Goal: Task Accomplishment & Management: Use online tool/utility

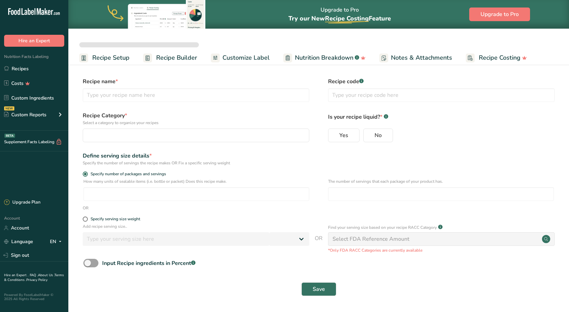
select select
type input "Better Sour Sugar Line"
radio input "true"
radio input "false"
radio input "true"
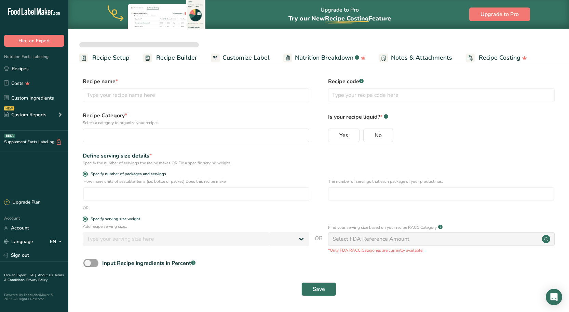
type input "51"
select select "0"
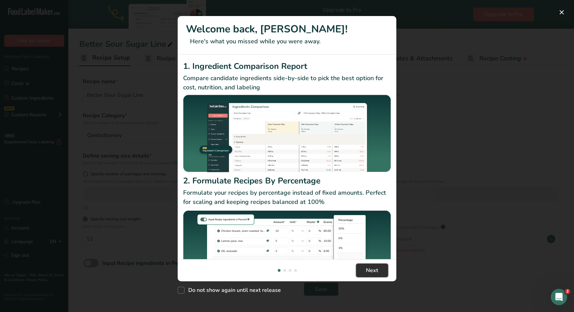
click at [367, 272] on span "Next" at bounding box center [372, 271] width 12 height 8
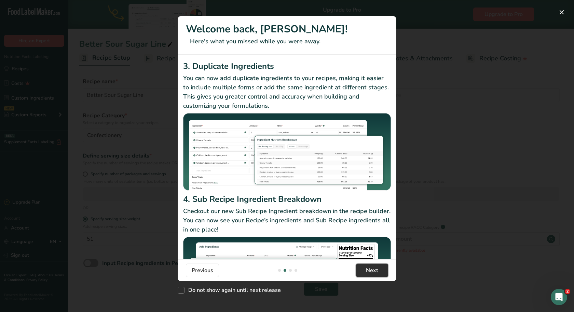
click at [367, 272] on span "Next" at bounding box center [372, 271] width 12 height 8
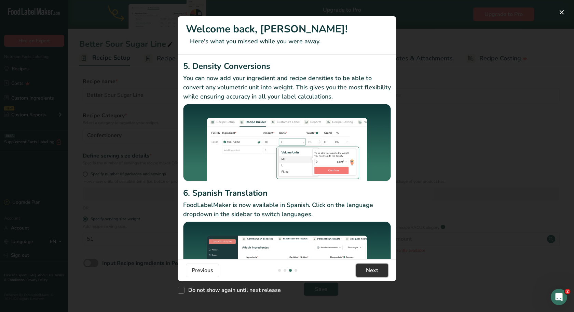
click at [367, 272] on span "Next" at bounding box center [372, 271] width 12 height 8
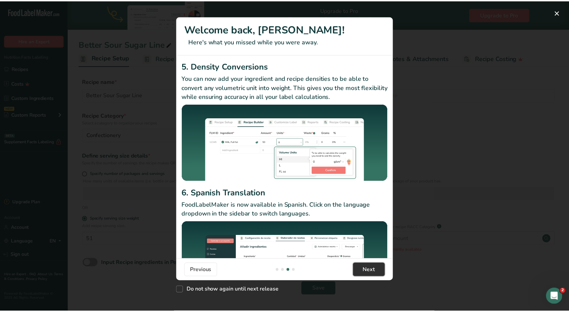
scroll to position [0, 656]
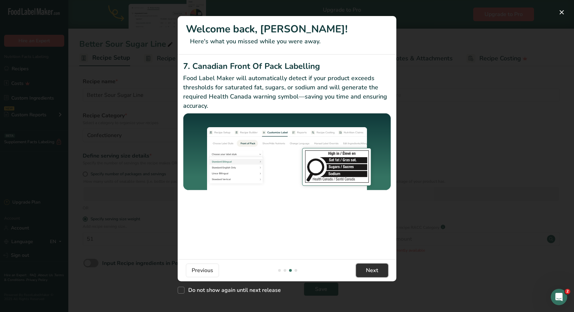
click at [367, 272] on span "Next" at bounding box center [372, 271] width 12 height 8
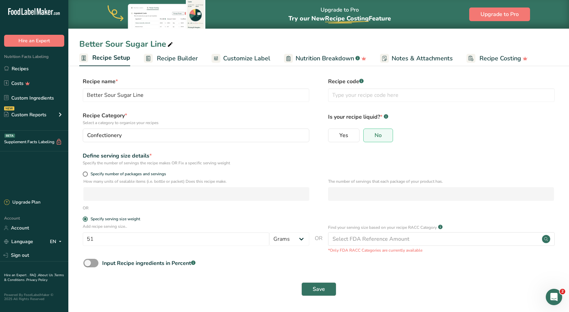
click at [441, 139] on div "Yes No" at bounding box center [441, 138] width 226 height 18
click at [23, 71] on link "Recipes" at bounding box center [34, 68] width 68 height 13
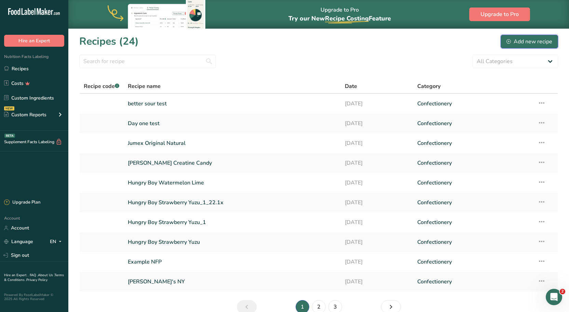
click at [527, 42] on div "Add new recipe" at bounding box center [529, 42] width 46 height 8
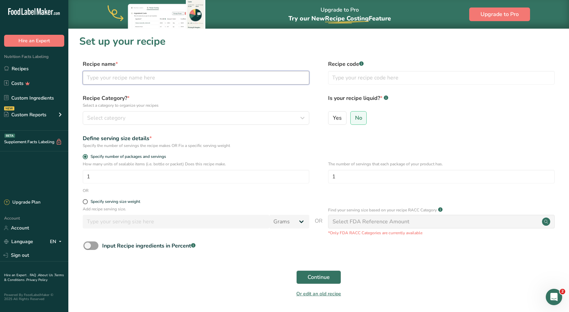
click at [217, 83] on input "text" at bounding box center [196, 78] width 226 height 14
type input "Delish"
click at [247, 46] on h1 "Set up your recipe" at bounding box center [318, 41] width 478 height 15
click at [113, 111] on div "Recipe Category? * Select a category to organize your recipes Select category S…" at bounding box center [196, 109] width 226 height 31
click at [113, 112] on button "Select category" at bounding box center [196, 118] width 226 height 14
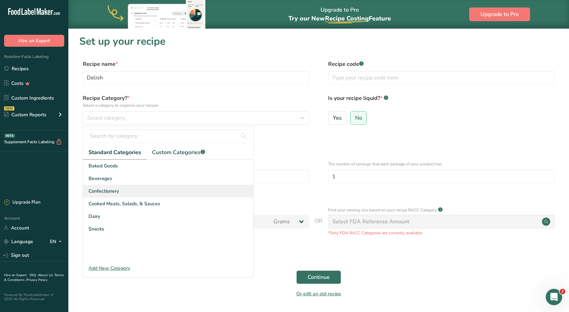
click at [122, 187] on div "Confectionery" at bounding box center [168, 191] width 170 height 13
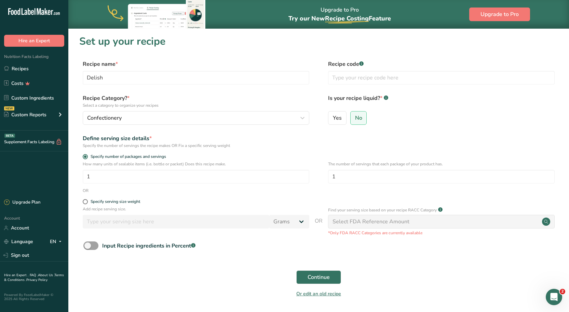
click at [416, 140] on div "Define serving size details * Specify the number of servings the recipe makes O…" at bounding box center [318, 142] width 478 height 14
click at [88, 206] on p "Add recipe serving size." at bounding box center [196, 209] width 226 height 6
click at [82, 202] on div "Specify serving size weight" at bounding box center [318, 202] width 478 height 7
click at [85, 204] on span at bounding box center [85, 201] width 5 height 5
click at [85, 204] on input "Specify serving size weight" at bounding box center [85, 202] width 4 height 4
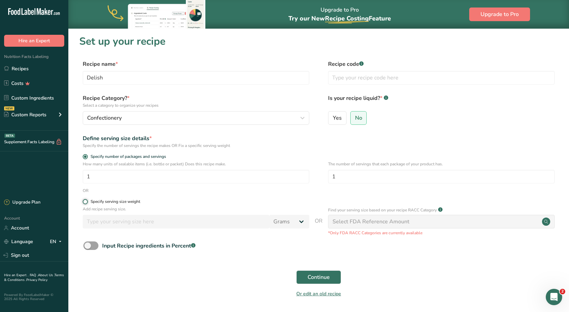
radio input "true"
radio input "false"
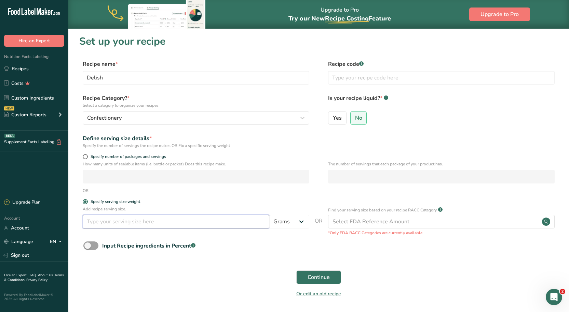
click at [151, 220] on input "number" at bounding box center [176, 222] width 186 height 14
type input "51"
click at [222, 265] on form "Recipe name * Delish Recipe code .a-a{fill:#347362;}.b-a{fill:#fff;} Recipe Cat…" at bounding box center [318, 181] width 478 height 242
click at [102, 245] on div "Input Recipe ingredients in Percent .a-a{fill:#347362;}.b-a{fill:#fff;}" at bounding box center [148, 246] width 93 height 8
click at [88, 245] on input "Input Recipe ingredients in Percent .a-a{fill:#347362;}.b-a{fill:#fff;}" at bounding box center [85, 246] width 4 height 4
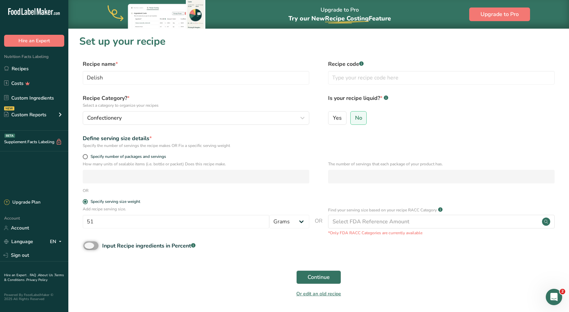
checkbox input "true"
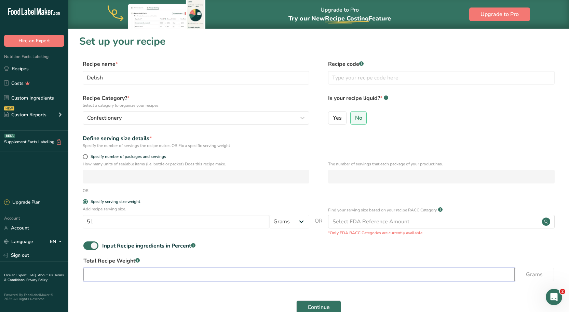
click at [133, 276] on input "number" at bounding box center [298, 275] width 431 height 14
type input "51"
click at [247, 241] on form "Recipe name * Delish Recipe code .a-a{fill:#347362;}.b-a{fill:#fff;} Recipe Cat…" at bounding box center [318, 196] width 478 height 272
click at [311, 307] on span "Continue" at bounding box center [318, 308] width 22 height 8
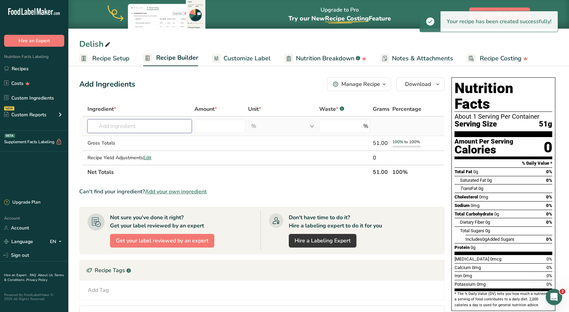
click at [135, 130] on input "text" at bounding box center [139, 127] width 104 height 14
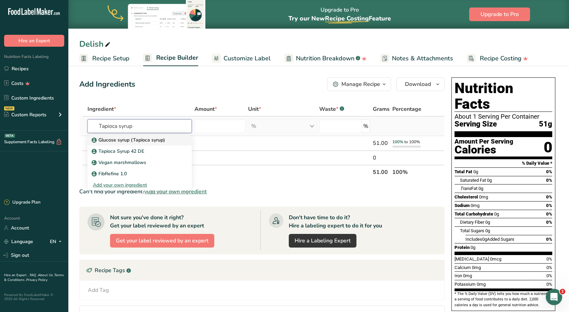
type input "Tapioca syrup"
click at [136, 140] on p "Glucose syrup (Tapioca syrup)" at bounding box center [129, 140] width 72 height 7
type input "Glucose syrup (Tapioca syrup)"
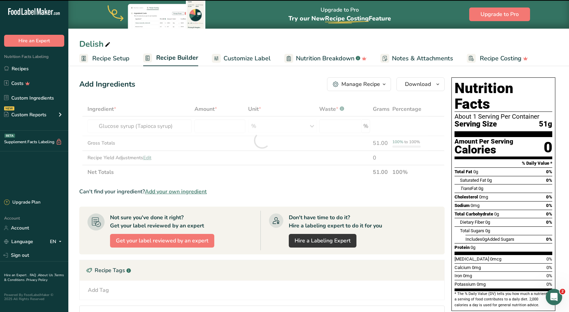
type input "0"
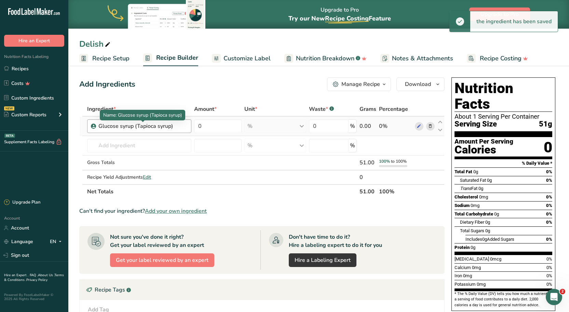
click at [180, 126] on div "Glucose syrup (Tapioca syrup)" at bounding box center [140, 126] width 85 height 8
click at [178, 126] on div "Glucose syrup (Tapioca syrup)" at bounding box center [140, 126] width 85 height 8
click at [177, 126] on div "Glucose syrup (Tapioca syrup)" at bounding box center [140, 126] width 85 height 8
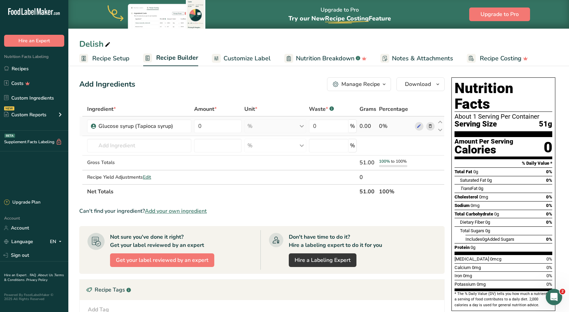
click at [431, 125] on icon at bounding box center [430, 126] width 5 height 7
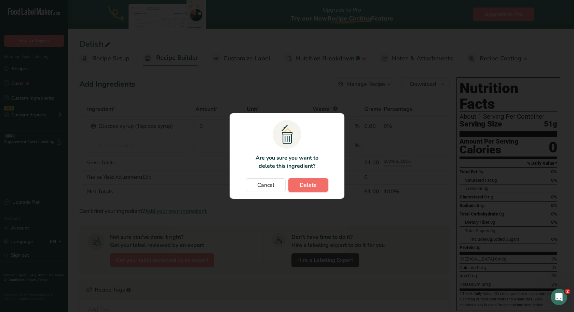
click at [313, 183] on span "Delete" at bounding box center [308, 185] width 17 height 8
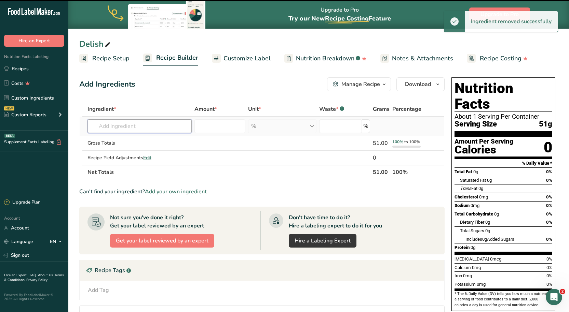
click at [152, 125] on input "text" at bounding box center [139, 127] width 104 height 14
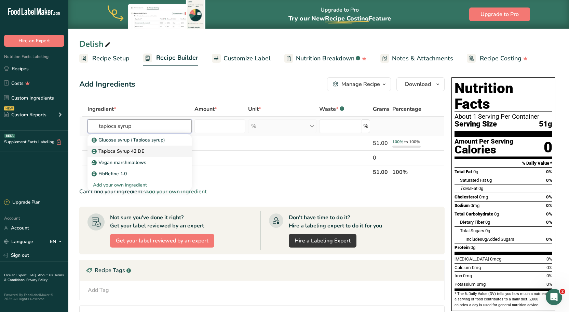
type input "tapioca syrup"
click at [149, 152] on div "Tapioca Syrup 42 DE" at bounding box center [134, 151] width 82 height 7
type input "Tapioca Syrup 42 DE"
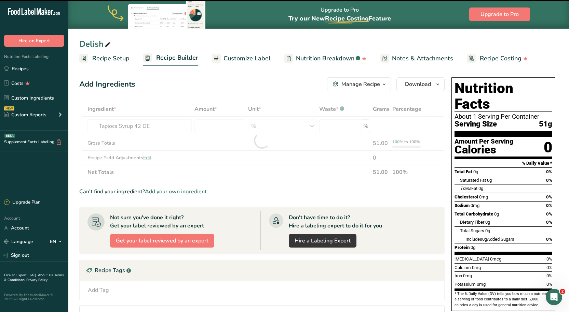
type input "0"
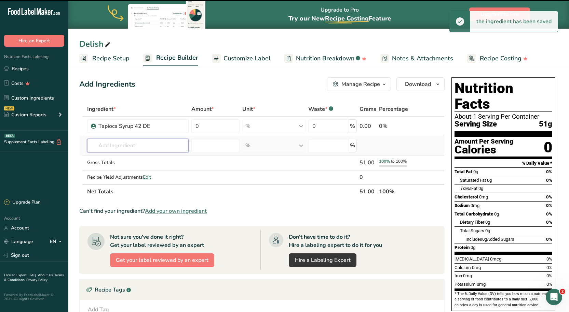
click at [129, 144] on input "text" at bounding box center [137, 146] width 101 height 14
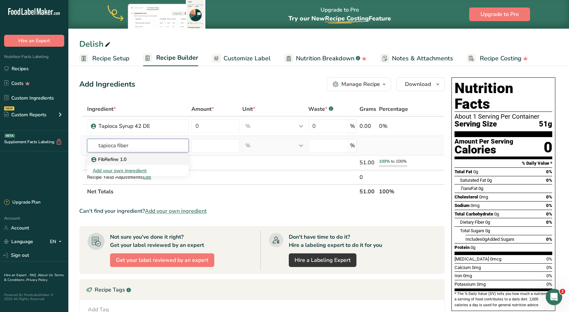
type input "tapioca fiber"
click at [126, 161] on p "FibRefine 1.0" at bounding box center [110, 159] width 34 height 7
type input "FibRefine 1.0"
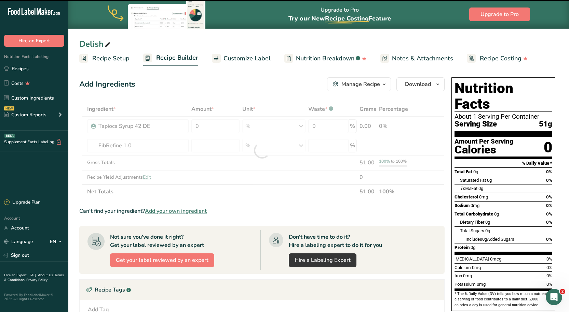
type input "0"
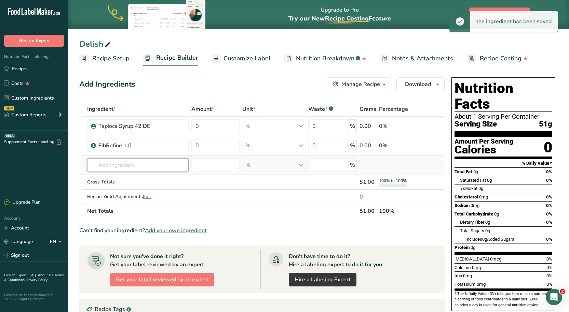
click at [121, 164] on input "text" at bounding box center [137, 165] width 101 height 14
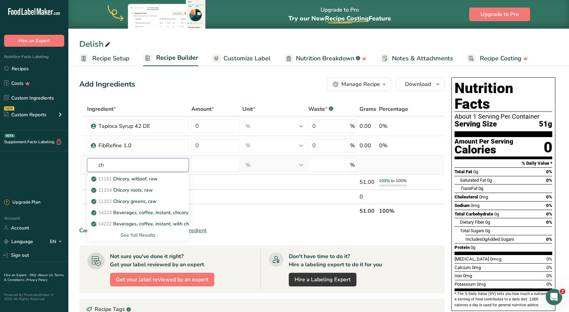
type input "c"
type input "o"
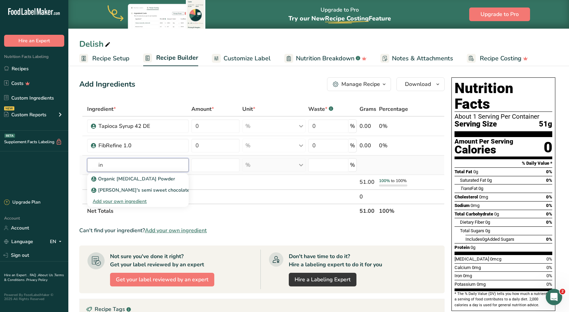
type input "i"
type input "o"
type input "b"
type input "chicory root"
click at [144, 183] on link "FIBRULOSE™ LCF chicory root fiber" at bounding box center [137, 178] width 101 height 11
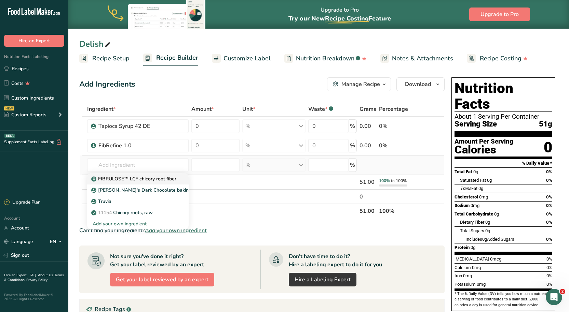
type input "FIBRULOSE™ LCF chicory root fiber"
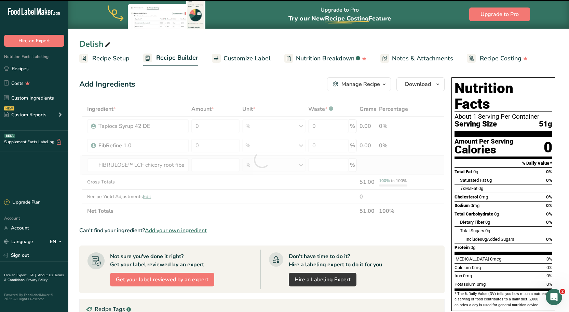
type input "0"
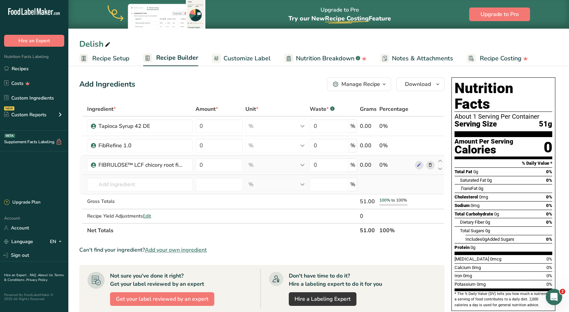
click at [161, 178] on td "FIBRULOSE™ LCF chicory root fiber Lily's Dark Chocolate baking chips Truvia 111…" at bounding box center [140, 184] width 108 height 19
click at [154, 182] on input "text" at bounding box center [140, 185] width 106 height 14
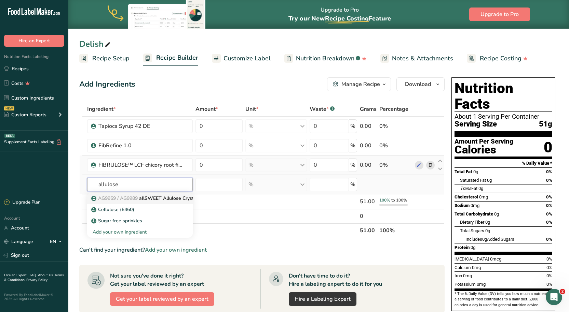
type input "allulose"
click at [135, 198] on span "AG9959 / AG9989" at bounding box center [118, 198] width 40 height 6
type input "allSWEET Allulose Crystalline Powder"
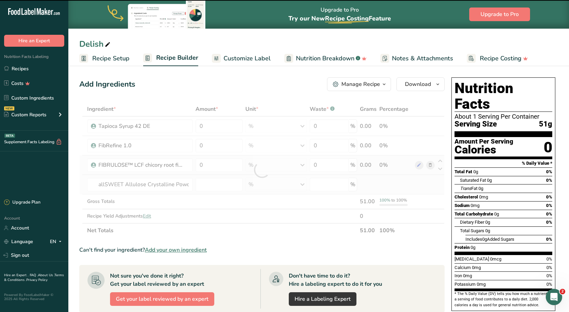
type input "0"
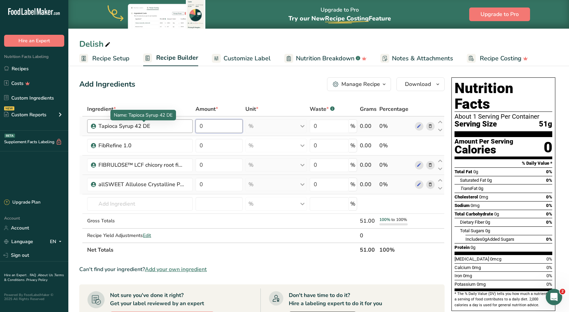
drag, startPoint x: 234, startPoint y: 123, endPoint x: 134, endPoint y: 126, distance: 99.4
click at [134, 126] on tr "Tapioca Syrup 42 DE 0 % Weight Units g kg mg See more Volume Units l Volume uni…" at bounding box center [262, 126] width 364 height 19
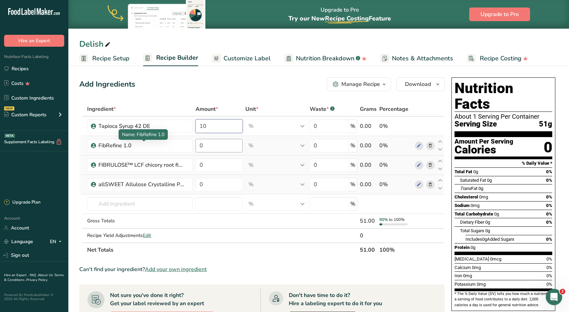
type input "10"
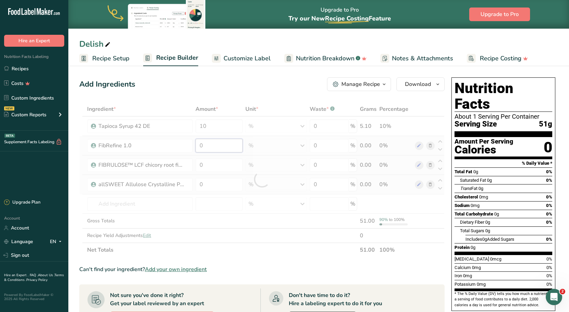
click at [208, 144] on div "Ingredient * Amount * Unit * Waste * .a-a{fill:#347362;}.b-a{fill:#fff;} Grams …" at bounding box center [261, 179] width 365 height 155
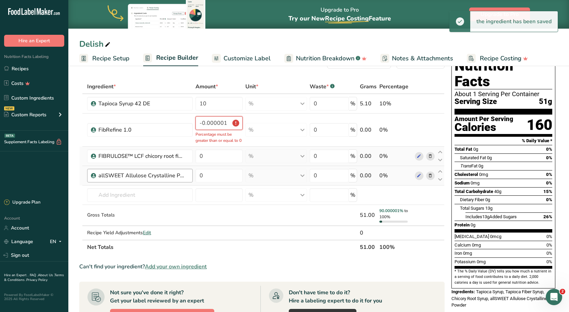
scroll to position [34, 0]
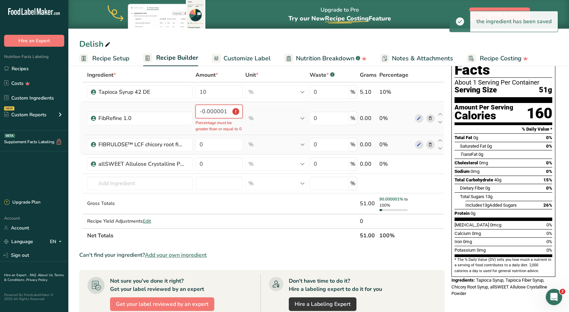
drag, startPoint x: 228, startPoint y: 112, endPoint x: 154, endPoint y: 114, distance: 74.1
click at [154, 114] on tr "FibRefine 1.0 -0.000001 Percentage must be greater than or equal to 0 % Weight …" at bounding box center [262, 118] width 364 height 33
click at [208, 118] on input "-0.000001" at bounding box center [218, 112] width 47 height 14
drag, startPoint x: 224, startPoint y: 111, endPoint x: 189, endPoint y: 115, distance: 35.2
click at [189, 115] on tr "FibRefine 1.0 -0.000001 Percentage must be greater than or equal to 0 % Weight …" at bounding box center [262, 118] width 364 height 33
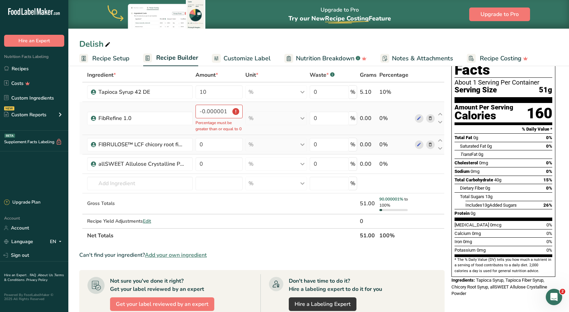
click at [280, 118] on div "% Weight Units g kg mg See more Volume Units l Volume units require a density c…" at bounding box center [275, 119] width 61 height 14
drag, startPoint x: 227, startPoint y: 111, endPoint x: 186, endPoint y: 115, distance: 41.2
click at [186, 115] on tr "FibRefine 1.0 -0.000001 Percentage must be greater than or equal to 0 % Weight …" at bounding box center [262, 118] width 364 height 33
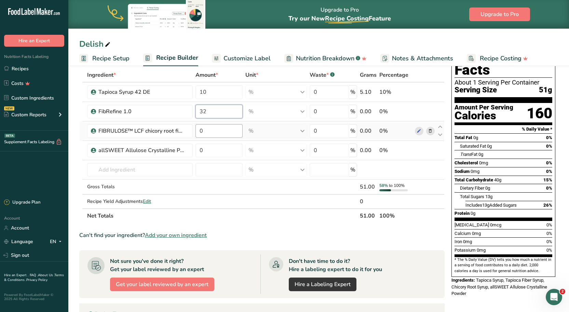
type input "32"
click at [212, 127] on div "Ingredient * Amount * Unit * Waste * .a-a{fill:#347362;}.b-a{fill:#fff;} Grams …" at bounding box center [261, 145] width 365 height 155
type input "25"
click at [227, 36] on div "Delish Recipe Setup Recipe Builder Customize Label Nutrition Breakdown .a-a{fil…" at bounding box center [318, 33] width 500 height 66
drag, startPoint x: 221, startPoint y: 152, endPoint x: 200, endPoint y: 159, distance: 22.8
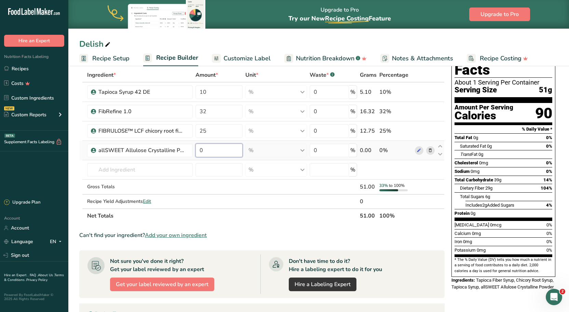
click at [200, 159] on td "0" at bounding box center [219, 150] width 50 height 19
type input "27"
click at [210, 172] on div "Ingredient * Amount * Unit * Waste * .a-a{fill:#347362;}.b-a{fill:#fff;} Grams …" at bounding box center [261, 145] width 365 height 155
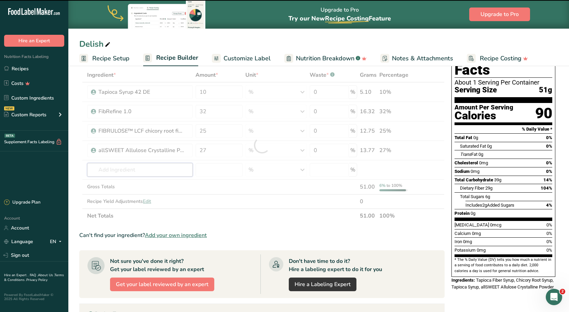
click at [134, 170] on input "text" at bounding box center [140, 170] width 106 height 14
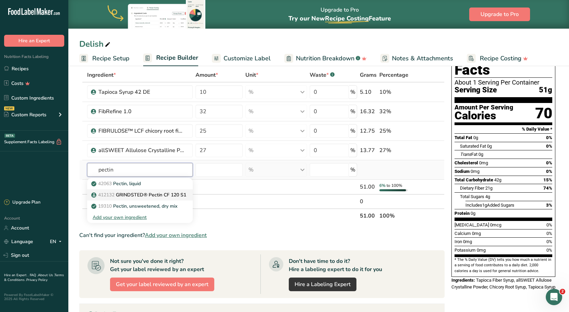
type input "pectin"
click at [134, 195] on p "412132 GRINDSTED® Pectin CF 120 S1" at bounding box center [140, 195] width 94 height 7
type input "GRINDSTED® Pectin CF 120 S1"
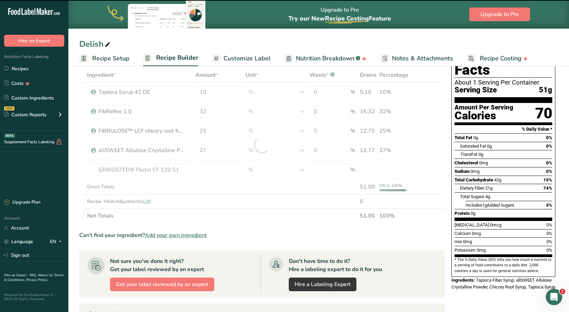
type input "0"
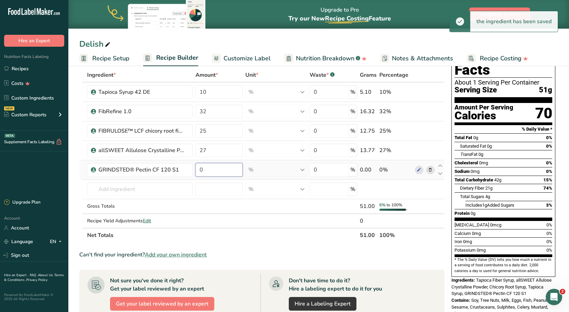
drag, startPoint x: 214, startPoint y: 173, endPoint x: 185, endPoint y: 179, distance: 29.9
click at [185, 179] on tr "GRINDSTED® Pectin CF 120 S1 0 % Weight Units g kg mg See more Volume Units l Vo…" at bounding box center [262, 170] width 364 height 19
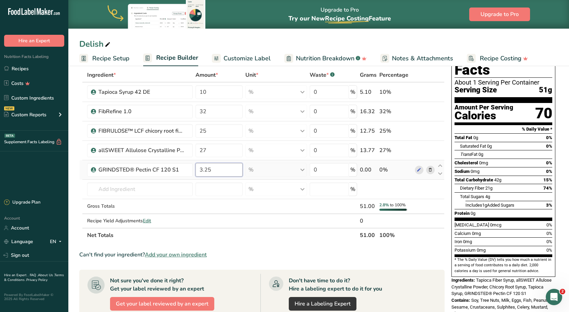
type input "3.25"
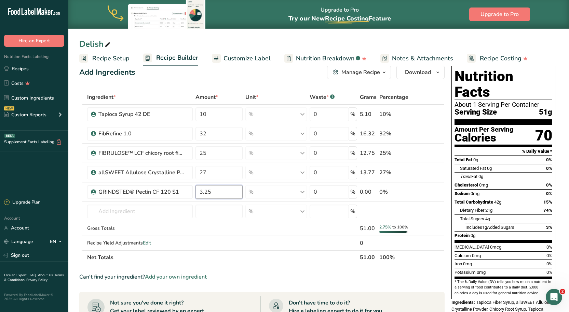
scroll to position [0, 0]
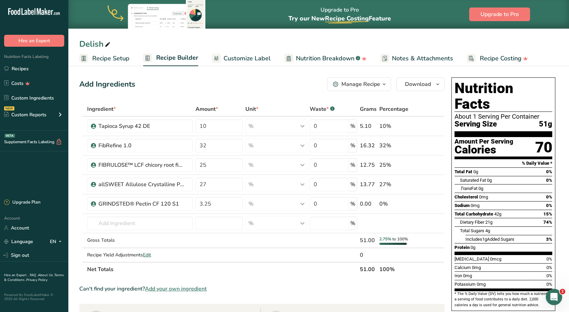
click at [230, 51] on link "Customize Label" at bounding box center [241, 58] width 59 height 15
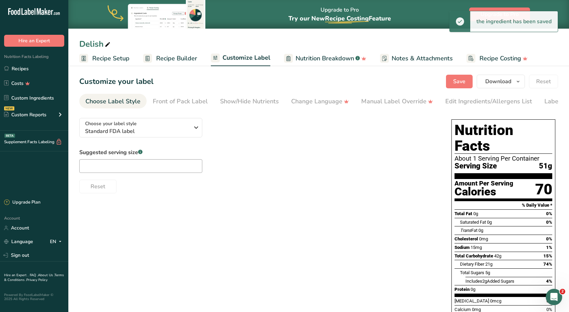
click at [185, 58] on span "Recipe Builder" at bounding box center [176, 58] width 41 height 9
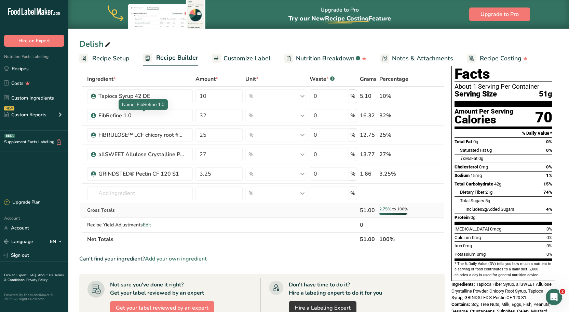
scroll to position [68, 0]
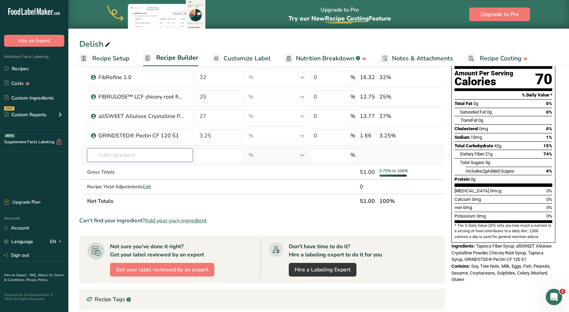
click at [121, 157] on input "text" at bounding box center [140, 156] width 106 height 14
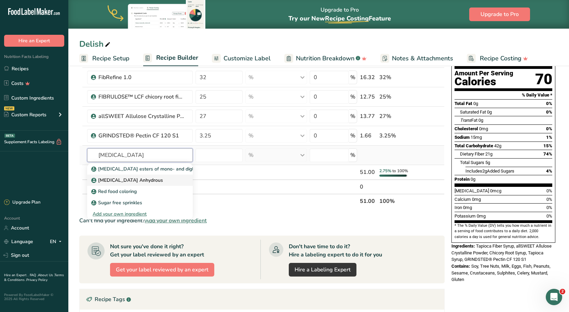
type input "citric acid"
click at [130, 179] on p "Citric Acid Anhydrous" at bounding box center [128, 180] width 70 height 7
type input "Citric Acid Anhydrous"
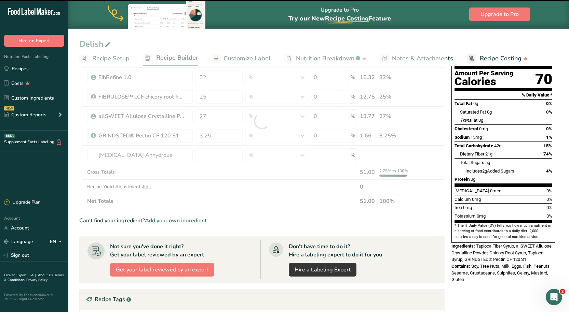
type input "0"
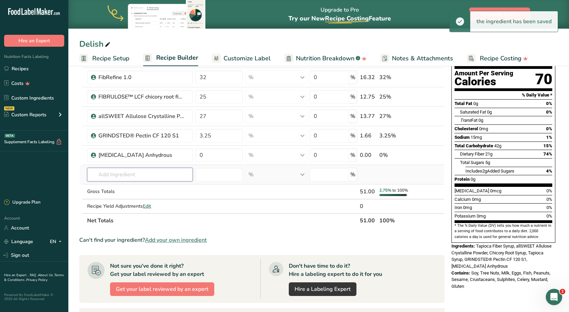
click at [114, 175] on input "text" at bounding box center [140, 175] width 106 height 14
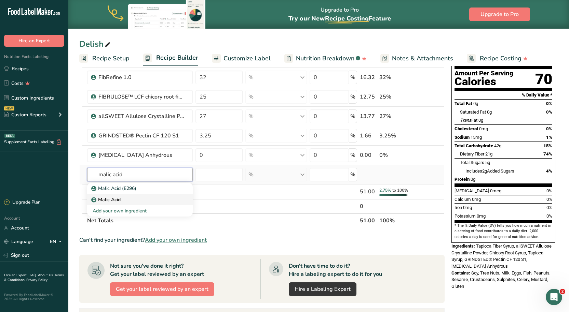
type input "malic acid"
click at [126, 202] on div "Malic Acid" at bounding box center [135, 199] width 84 height 7
type input "Malic Acid"
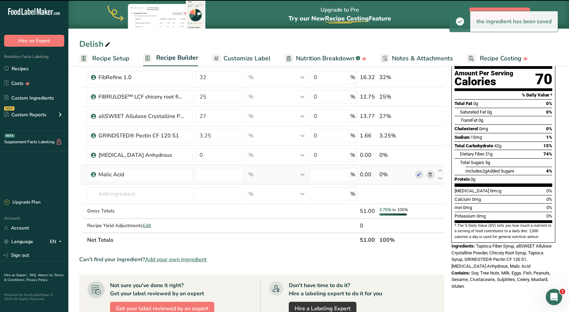
type input "0"
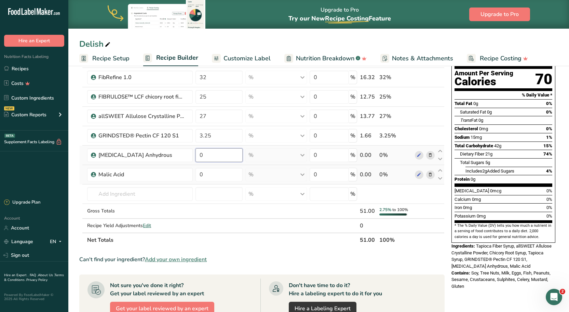
drag, startPoint x: 222, startPoint y: 150, endPoint x: 196, endPoint y: 154, distance: 25.5
click at [196, 154] on input "0" at bounding box center [218, 156] width 47 height 14
type input "0.56"
click at [213, 179] on div "Ingredient * Amount * Unit * Waste * .a-a{fill:#347362;}.b-a{fill:#fff;} Grams …" at bounding box center [261, 141] width 365 height 214
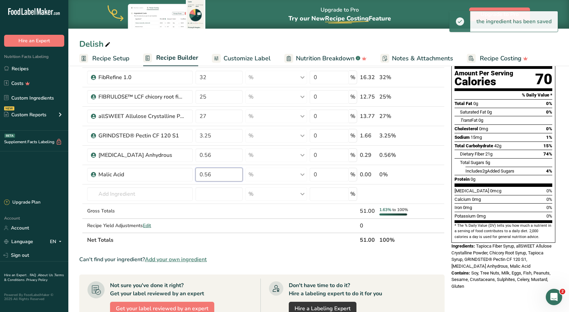
type input "0.56"
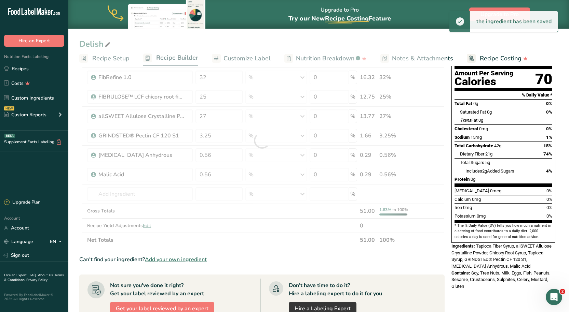
click at [257, 9] on div "Upgrade to Pro Try our New Recipe Costing .a-29{fill:none;stroke-linecap:round;…" at bounding box center [318, 14] width 500 height 29
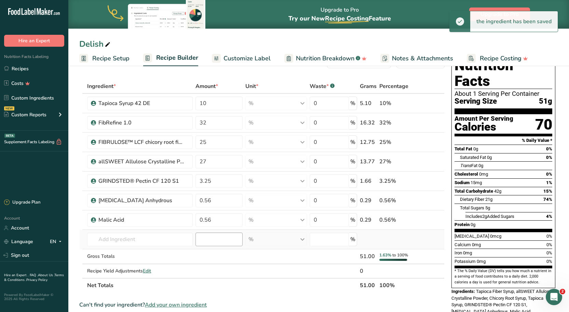
scroll to position [0, 0]
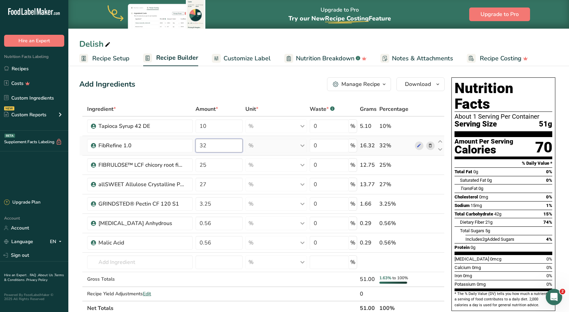
drag, startPoint x: 221, startPoint y: 148, endPoint x: 198, endPoint y: 146, distance: 22.9
click at [198, 146] on input "32" at bounding box center [218, 146] width 47 height 14
type input "25"
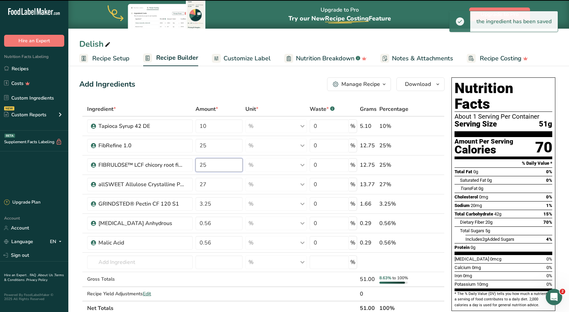
drag, startPoint x: 210, startPoint y: 163, endPoint x: 195, endPoint y: 165, distance: 15.5
click at [195, 165] on td "25" at bounding box center [219, 165] width 50 height 19
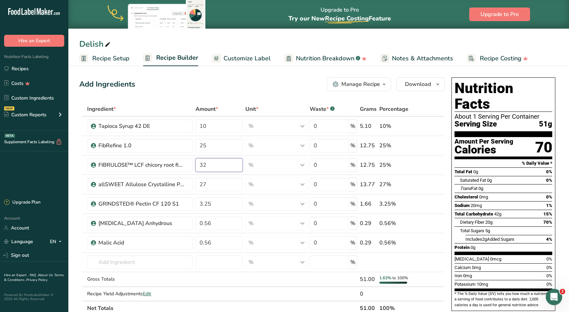
type input "32"
click at [230, 94] on div "Add Ingredients Manage Recipe Delete Recipe Duplicate Recipe Scale Recipe Save …" at bounding box center [263, 307] width 369 height 464
drag, startPoint x: 213, startPoint y: 147, endPoint x: 198, endPoint y: 148, distance: 14.3
click at [198, 148] on input "25" at bounding box center [218, 146] width 47 height 14
click at [223, 89] on div "Add Ingredients Manage Recipe Delete Recipe Duplicate Recipe Scale Recipe Save …" at bounding box center [261, 85] width 365 height 14
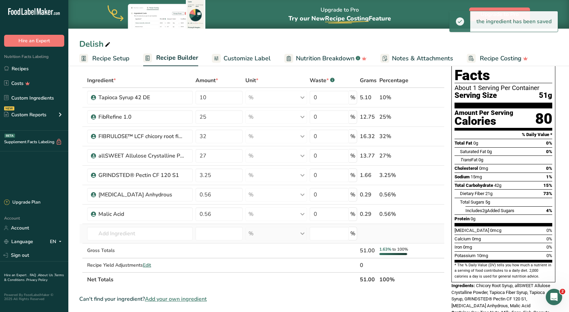
scroll to position [68, 0]
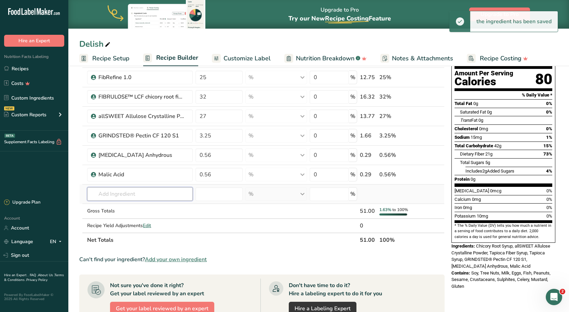
click at [133, 193] on input "text" at bounding box center [140, 194] width 106 height 14
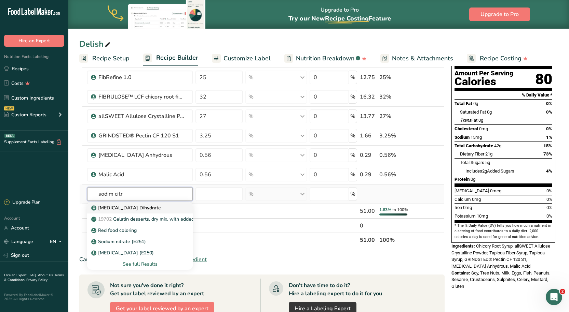
type input "sodim citr"
click at [132, 211] on p "Sodium Citrate Dihydrate" at bounding box center [127, 208] width 68 height 7
type input "Sodium Citrate Dihydrate"
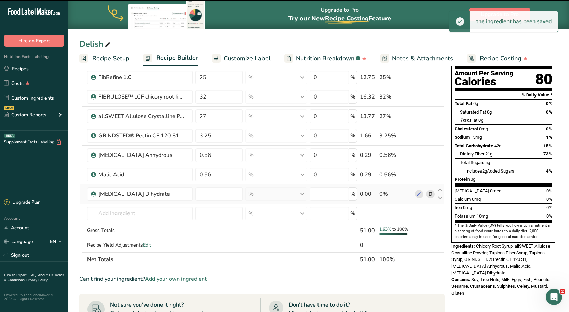
type input "0"
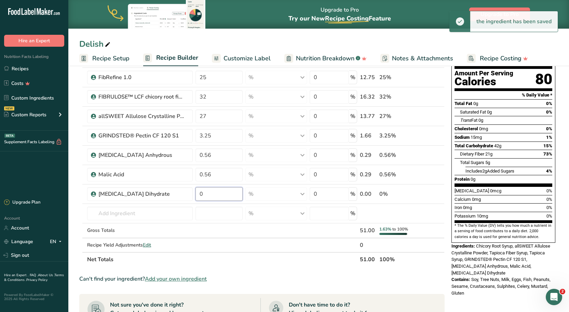
drag, startPoint x: 221, startPoint y: 198, endPoint x: 177, endPoint y: 201, distance: 43.5
click at [177, 201] on tr "Sodium Citrate Dihydrate 0 % Weight Units g kg mg See more Volume Units l Volum…" at bounding box center [262, 194] width 364 height 19
type input "0.4"
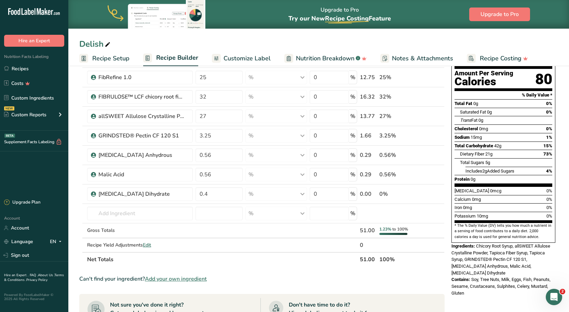
click at [207, 32] on div "Delish Recipe Setup Recipe Builder Customize Label Nutrition Breakdown .a-a{fil…" at bounding box center [318, 33] width 500 height 66
click at [149, 214] on input "text" at bounding box center [140, 214] width 106 height 14
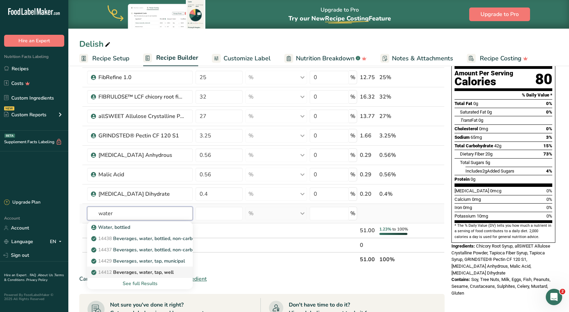
type input "water"
click at [131, 273] on p "14412 Beverages, water, tap, well" at bounding box center [133, 272] width 81 height 7
type input "Beverages, water, tap, well"
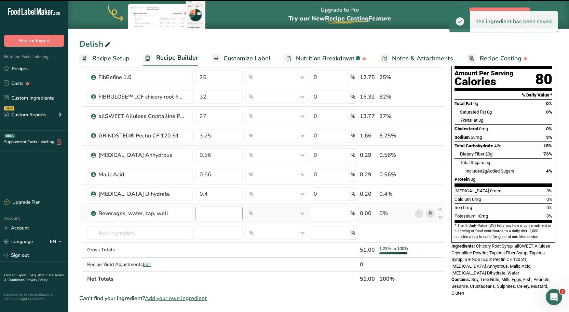
type input "0"
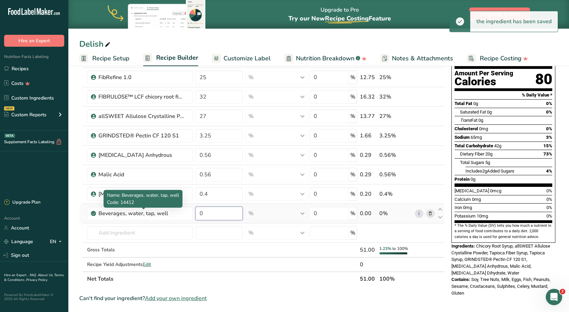
drag, startPoint x: 222, startPoint y: 214, endPoint x: 92, endPoint y: 214, distance: 129.4
click at [92, 214] on tr "Beverages, water, tap, well 0 % Portions 1 fl oz 1 serving 8 fl oz 8 fl oz 1 li…" at bounding box center [262, 213] width 364 height 19
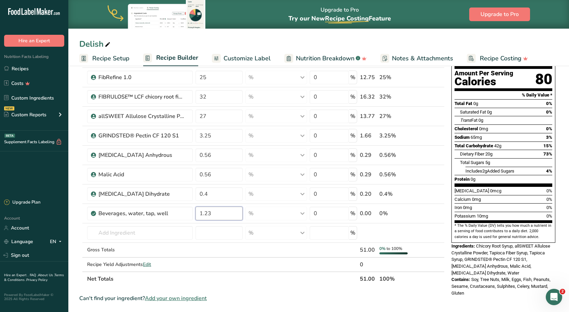
type input "1.23"
click at [259, 34] on div "Delish Recipe Setup Recipe Builder Customize Label Nutrition Breakdown .a-a{fil…" at bounding box center [318, 258] width 500 height 525
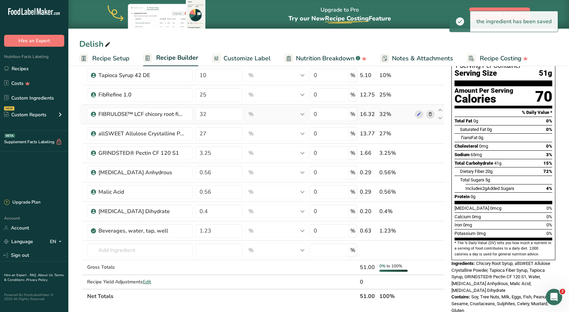
scroll to position [34, 0]
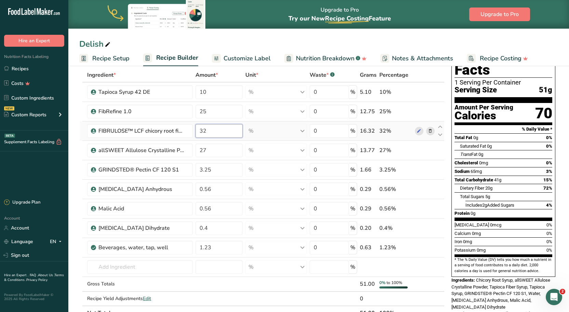
drag, startPoint x: 214, startPoint y: 130, endPoint x: 203, endPoint y: 135, distance: 12.4
click at [203, 135] on input "32" at bounding box center [218, 131] width 47 height 14
type input "30"
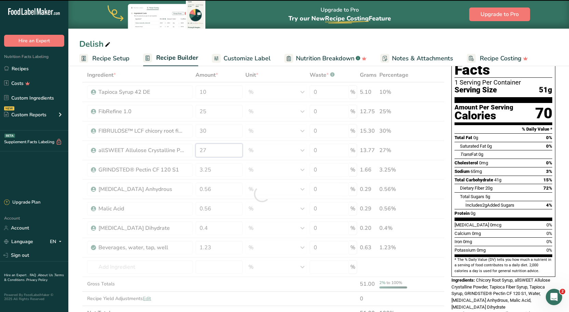
drag, startPoint x: 211, startPoint y: 146, endPoint x: 205, endPoint y: 148, distance: 6.2
click at [205, 148] on input "27" at bounding box center [218, 151] width 47 height 14
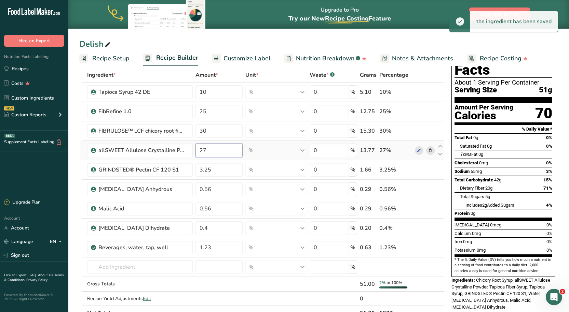
drag, startPoint x: 209, startPoint y: 151, endPoint x: 204, endPoint y: 151, distance: 5.8
click at [204, 151] on input "27" at bounding box center [218, 151] width 47 height 14
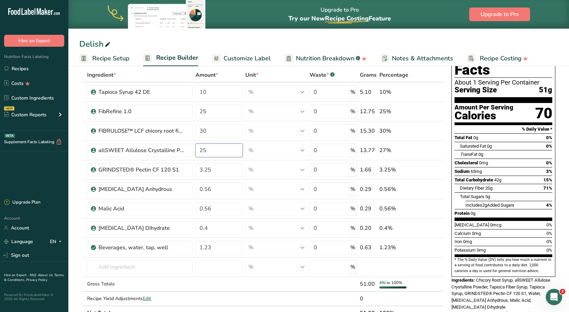
type input "25"
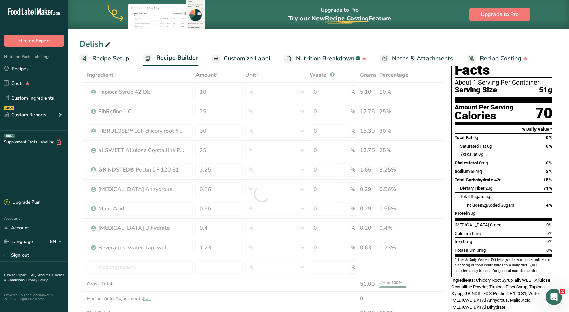
click at [239, 39] on div "Delish" at bounding box center [318, 44] width 500 height 12
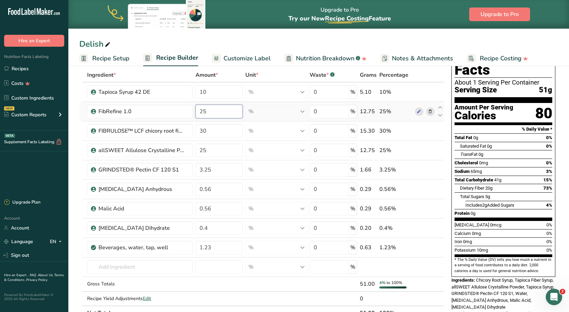
drag, startPoint x: 213, startPoint y: 113, endPoint x: 204, endPoint y: 113, distance: 9.2
click at [204, 113] on input "25" at bounding box center [218, 112] width 47 height 14
type input "23"
click at [210, 147] on div "Ingredient * Amount * Unit * Waste * .a-a{fill:#347362;}.b-a{fill:#fff;} Grams …" at bounding box center [261, 194] width 365 height 253
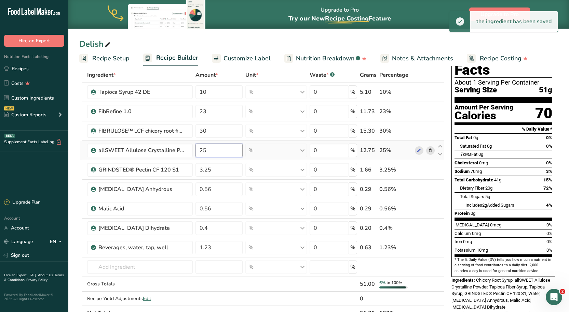
drag, startPoint x: 213, startPoint y: 151, endPoint x: 198, endPoint y: 151, distance: 15.4
click at [198, 151] on input "25" at bounding box center [218, 151] width 47 height 14
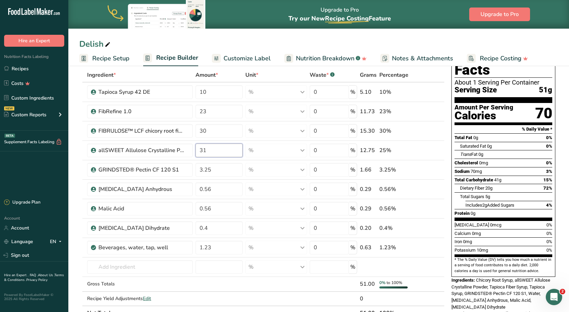
type input "31"
click at [258, 43] on div "Delish" at bounding box center [318, 44] width 500 height 12
drag, startPoint x: 213, startPoint y: 113, endPoint x: 203, endPoint y: 113, distance: 10.3
click at [203, 113] on input "23" at bounding box center [218, 112] width 47 height 14
type input "20"
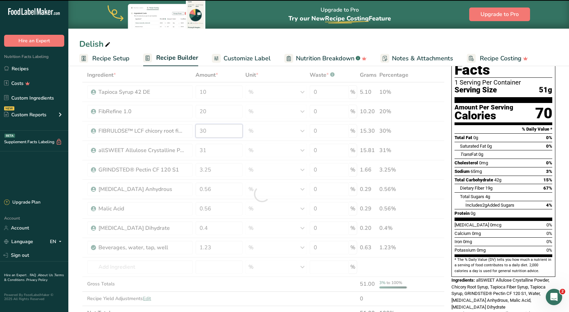
drag, startPoint x: 213, startPoint y: 129, endPoint x: 210, endPoint y: 130, distance: 3.5
click at [210, 130] on div "Ingredient * Amount * Unit * Waste * .a-a{fill:#347362;}.b-a{fill:#fff;} Grams …" at bounding box center [261, 194] width 365 height 253
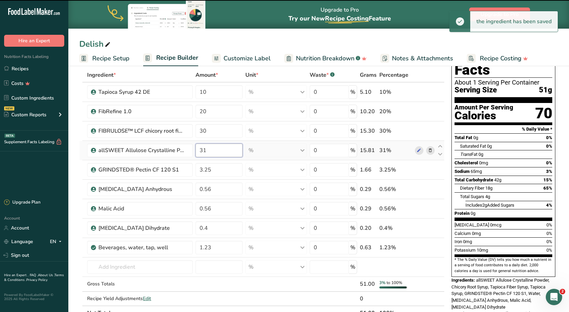
drag, startPoint x: 210, startPoint y: 155, endPoint x: 202, endPoint y: 155, distance: 7.9
click at [202, 155] on input "31" at bounding box center [218, 151] width 47 height 14
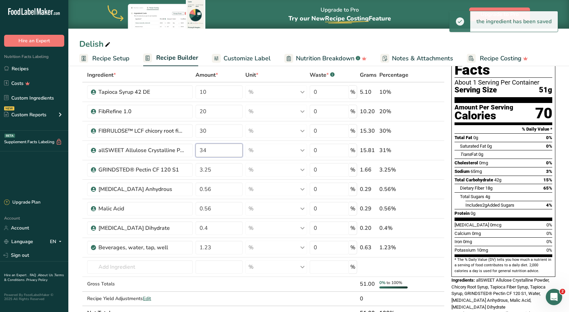
type input "34"
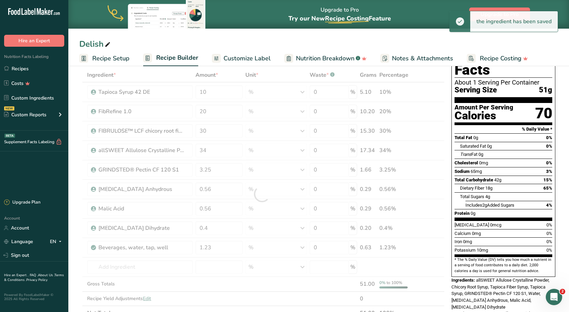
click at [230, 37] on div "Delish Recipe Setup Recipe Builder Customize Label Nutrition Breakdown .a-a{fil…" at bounding box center [318, 33] width 500 height 66
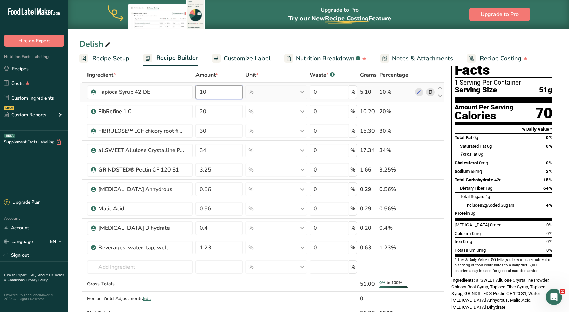
drag, startPoint x: 211, startPoint y: 94, endPoint x: 200, endPoint y: 93, distance: 10.9
click at [200, 93] on input "10" at bounding box center [218, 92] width 47 height 14
type input "8"
click at [229, 37] on div "Delish Recipe Setup Recipe Builder Customize Label Nutrition Breakdown .a-a{fil…" at bounding box center [318, 33] width 500 height 66
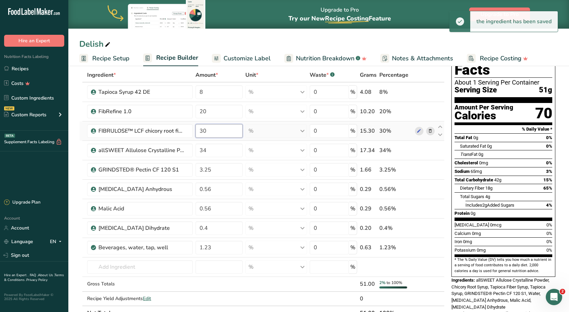
drag, startPoint x: 214, startPoint y: 133, endPoint x: 204, endPoint y: 133, distance: 9.6
click at [204, 133] on input "30" at bounding box center [218, 131] width 47 height 14
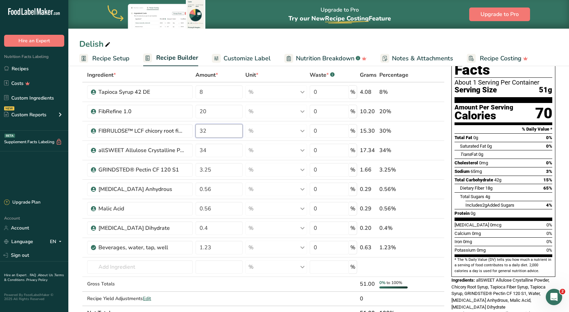
type input "32"
click at [216, 43] on div "Delish" at bounding box center [318, 44] width 500 height 12
drag, startPoint x: 208, startPoint y: 93, endPoint x: 197, endPoint y: 93, distance: 10.6
click at [197, 93] on input "8" at bounding box center [218, 92] width 47 height 14
click at [428, 91] on div "Ingredient * Amount * Unit * Waste * .a-a{fill:#347362;}.b-a{fill:#fff;} Grams …" at bounding box center [261, 194] width 365 height 253
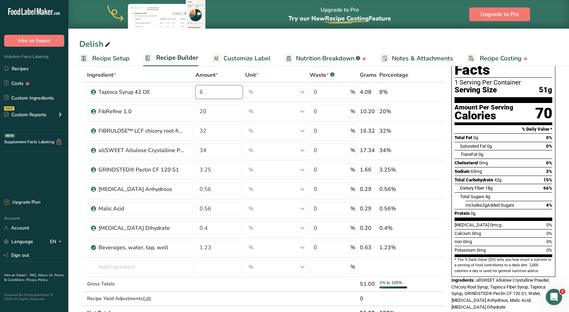
type input "6"
click at [230, 37] on div "Delish Recipe Setup Recipe Builder Customize Label Nutrition Breakdown .a-a{fil…" at bounding box center [318, 33] width 500 height 66
drag, startPoint x: 214, startPoint y: 132, endPoint x: 203, endPoint y: 132, distance: 11.3
click at [203, 132] on input "32" at bounding box center [218, 131] width 47 height 14
type input "34"
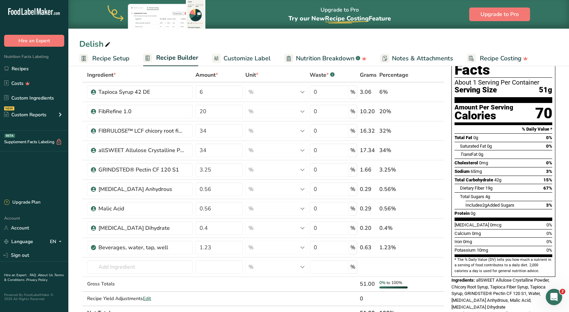
click at [232, 41] on div "Delish" at bounding box center [318, 44] width 500 height 12
drag, startPoint x: 211, startPoint y: 111, endPoint x: 201, endPoint y: 111, distance: 10.6
click at [201, 111] on input "20" at bounding box center [218, 112] width 47 height 14
type input "15"
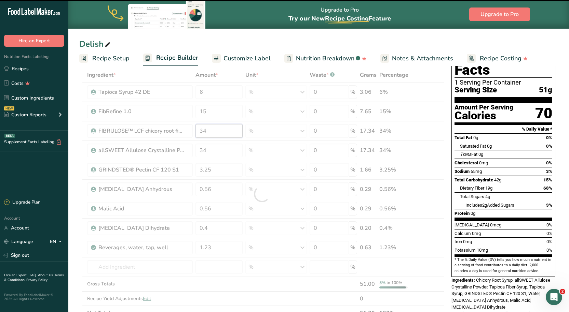
drag, startPoint x: 211, startPoint y: 130, endPoint x: 203, endPoint y: 130, distance: 7.9
click at [203, 130] on input "34" at bounding box center [218, 131] width 47 height 14
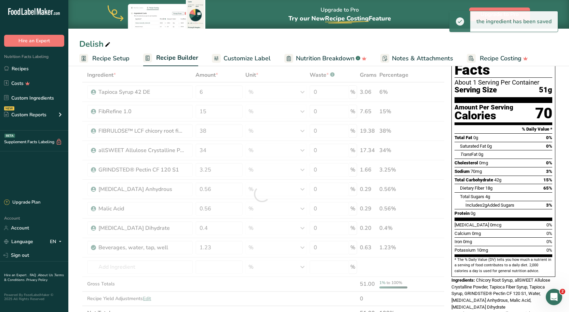
click at [230, 41] on div "Delish" at bounding box center [318, 44] width 500 height 12
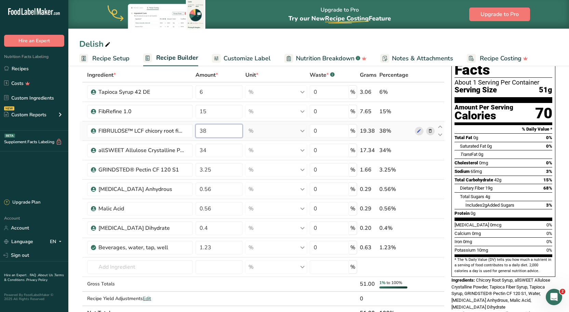
drag, startPoint x: 211, startPoint y: 131, endPoint x: 199, endPoint y: 134, distance: 11.8
click at [199, 134] on input "38" at bounding box center [218, 131] width 47 height 14
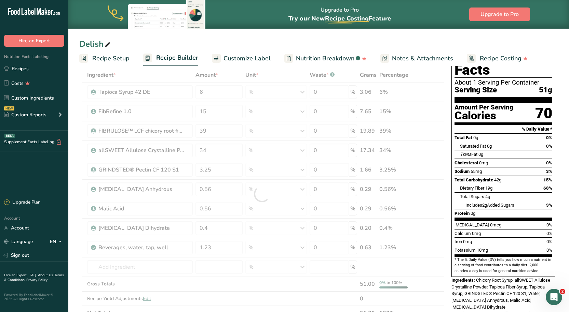
click at [231, 45] on div "Delish" at bounding box center [318, 44] width 500 height 12
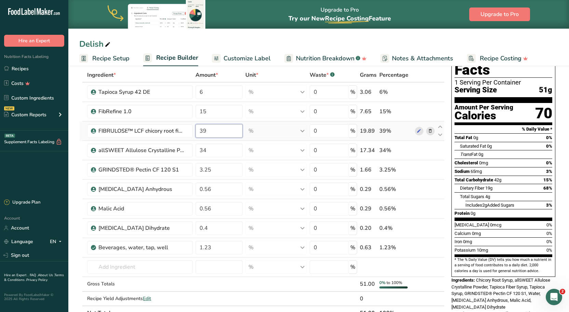
drag, startPoint x: 212, startPoint y: 132, endPoint x: 204, endPoint y: 134, distance: 8.8
click at [204, 134] on input "39" at bounding box center [218, 131] width 47 height 14
type input "34"
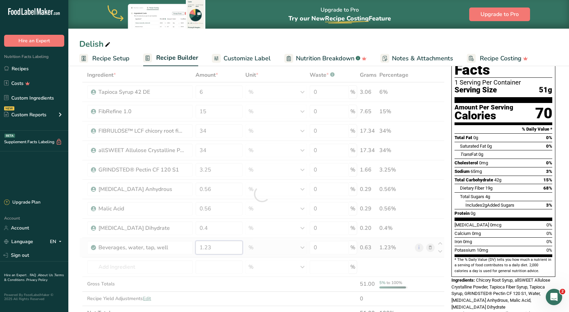
click at [204, 251] on div "Ingredient * Amount * Unit * Waste * .a-a{fill:#347362;}.b-a{fill:#fff;} Grams …" at bounding box center [261, 194] width 365 height 253
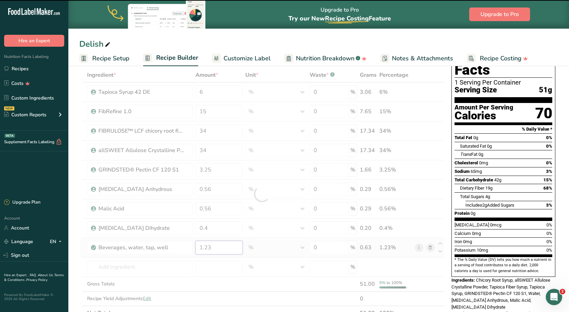
click at [203, 248] on input "1.23" at bounding box center [218, 248] width 47 height 14
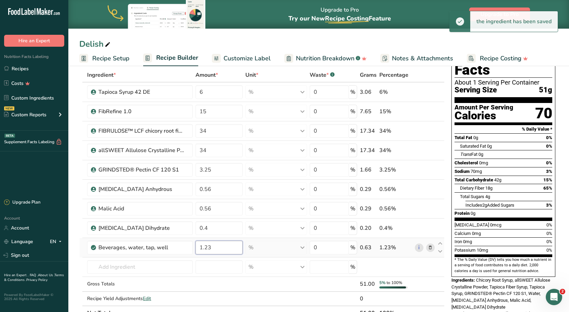
click at [203, 248] on input "1.23" at bounding box center [218, 248] width 47 height 14
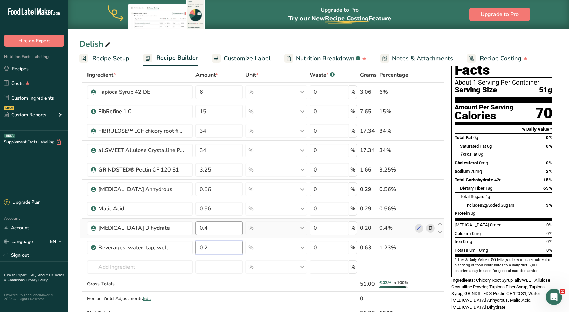
type input "0"
type input "5"
type input "6.23"
click at [239, 31] on div "Delish Recipe Setup Recipe Builder Customize Label Nutrition Breakdown .a-a{fil…" at bounding box center [318, 33] width 500 height 66
click at [99, 113] on div "FibRefine 1.0" at bounding box center [140, 112] width 85 height 8
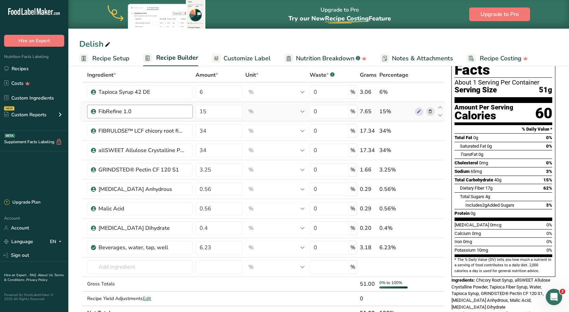
click at [156, 112] on div "FibRefine 1.0" at bounding box center [140, 112] width 85 height 8
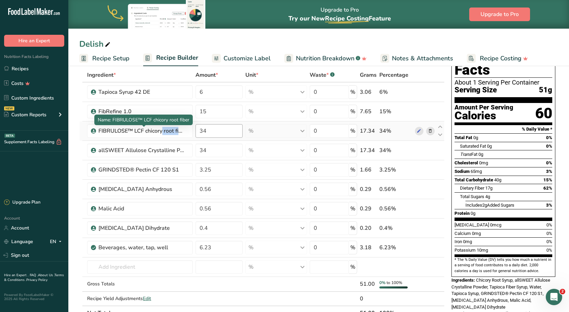
drag, startPoint x: 123, startPoint y: 133, endPoint x: 222, endPoint y: 130, distance: 99.1
click at [222, 130] on tr "FIBRULOSE™ LCF chicory root fiber 34 % Weight Units g kg mg See more Volume Uni…" at bounding box center [262, 131] width 364 height 19
click at [222, 130] on input "34" at bounding box center [218, 131] width 47 height 14
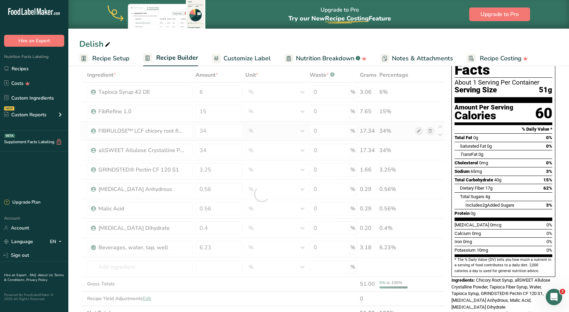
click at [420, 131] on div "Ingredient * Amount * Unit * Waste * .a-a{fill:#347362;}.b-a{fill:#fff;} Grams …" at bounding box center [261, 194] width 365 height 253
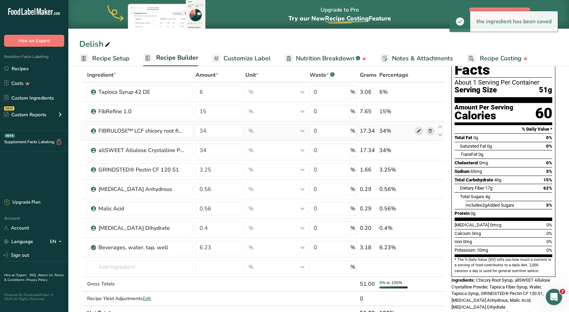
click at [415, 132] on span at bounding box center [419, 131] width 8 height 8
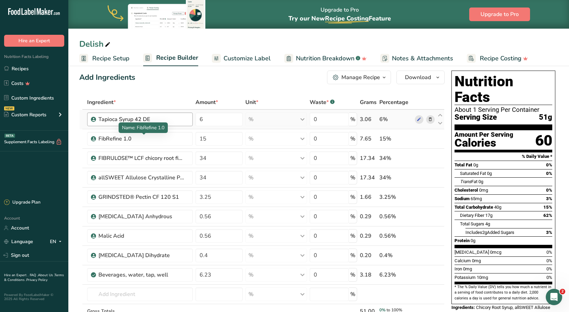
scroll to position [0, 0]
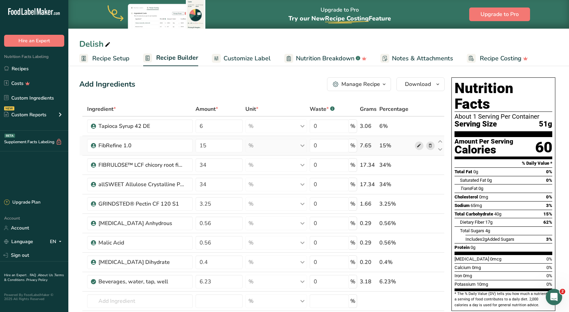
click at [420, 145] on icon at bounding box center [418, 145] width 5 height 7
drag, startPoint x: 218, startPoint y: 165, endPoint x: 197, endPoint y: 166, distance: 20.9
click at [197, 166] on input "34" at bounding box center [218, 165] width 47 height 14
type input "15"
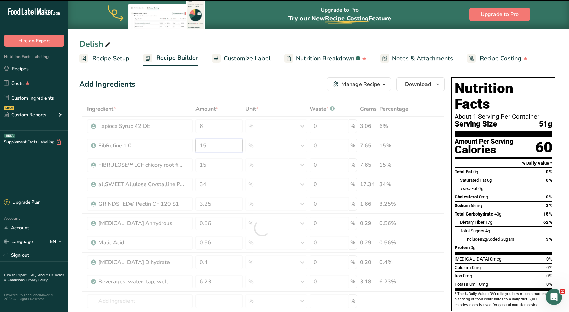
drag, startPoint x: 210, startPoint y: 141, endPoint x: 198, endPoint y: 144, distance: 12.4
click at [198, 144] on div "Ingredient * Amount * Unit * Waste * .a-a{fill:#347362;}.b-a{fill:#fff;} Grams …" at bounding box center [261, 228] width 365 height 253
click at [232, 82] on div "Add Ingredients Manage Recipe Delete Recipe Duplicate Recipe Scale Recipe Save …" at bounding box center [261, 85] width 365 height 14
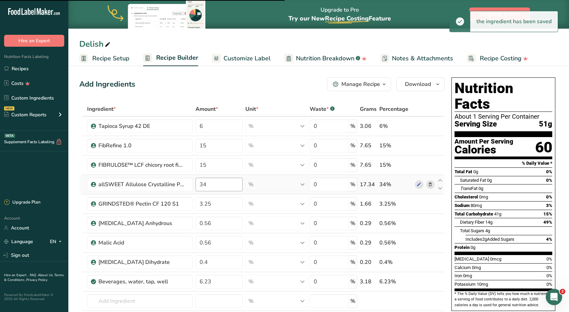
type input "34"
click at [220, 149] on input "34" at bounding box center [218, 146] width 47 height 14
click at [232, 81] on div "Add Ingredients Manage Recipe Delete Recipe Duplicate Recipe Scale Recipe Save …" at bounding box center [261, 85] width 365 height 14
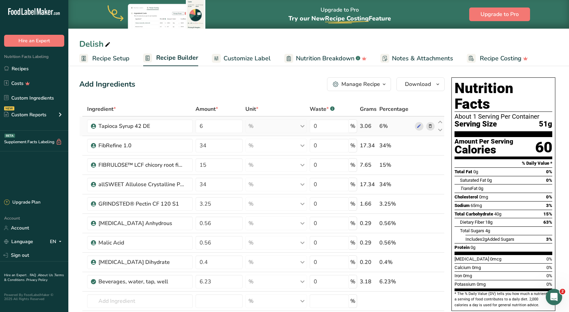
click at [428, 127] on icon at bounding box center [430, 126] width 5 height 7
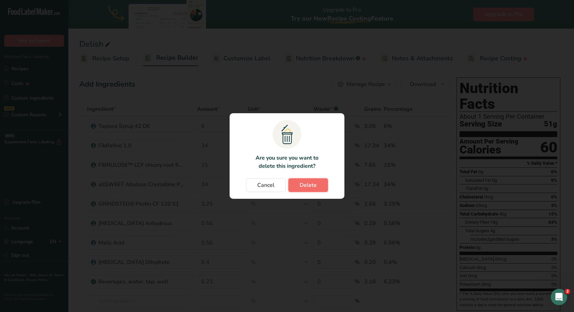
click at [305, 183] on span "Delete" at bounding box center [308, 185] width 17 height 8
type input "34"
type input "15"
type input "34"
type input "3.25"
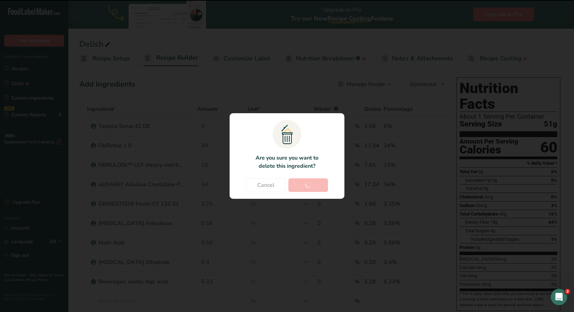
type input "0.56"
type input "0.4"
type input "6.23"
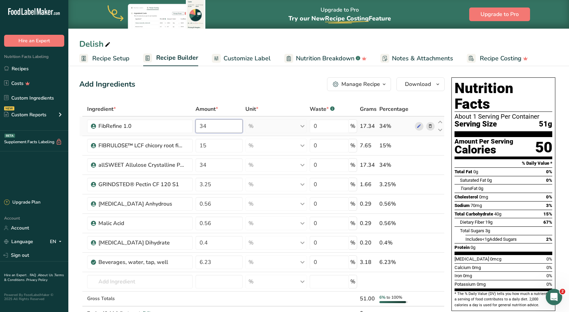
drag, startPoint x: 221, startPoint y: 127, endPoint x: 204, endPoint y: 128, distance: 17.1
click at [204, 128] on input "34" at bounding box center [218, 127] width 47 height 14
type input "36"
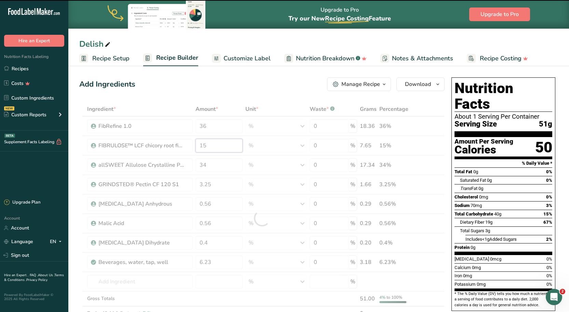
drag, startPoint x: 214, startPoint y: 144, endPoint x: 203, endPoint y: 144, distance: 10.9
click at [203, 144] on input "15" at bounding box center [218, 146] width 47 height 14
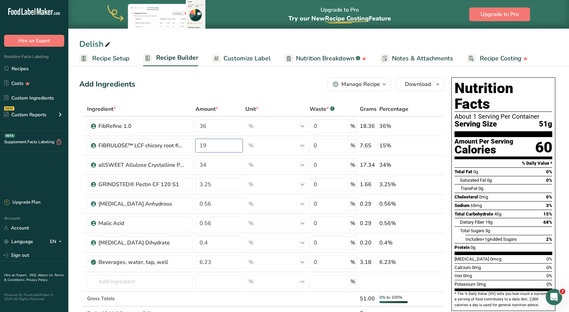
type input "19"
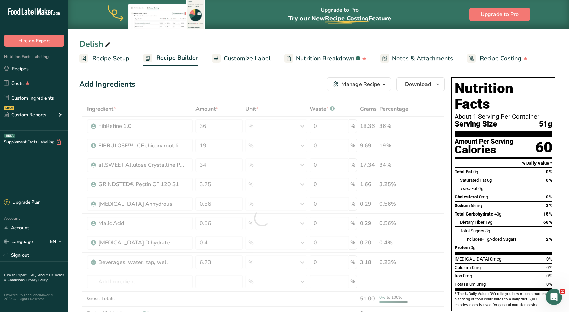
click at [213, 94] on div "Add Ingredients Manage Recipe Delete Recipe Duplicate Recipe Scale Recipe Save …" at bounding box center [263, 317] width 369 height 484
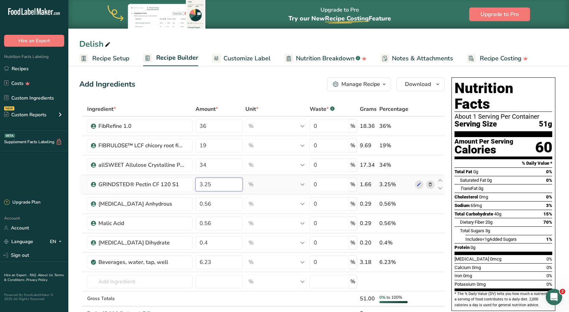
click at [216, 184] on input "3.25" at bounding box center [218, 185] width 47 height 14
drag, startPoint x: 216, startPoint y: 184, endPoint x: 200, endPoint y: 187, distance: 15.6
click at [200, 187] on input "3.25" at bounding box center [218, 185] width 47 height 14
type input "2.75"
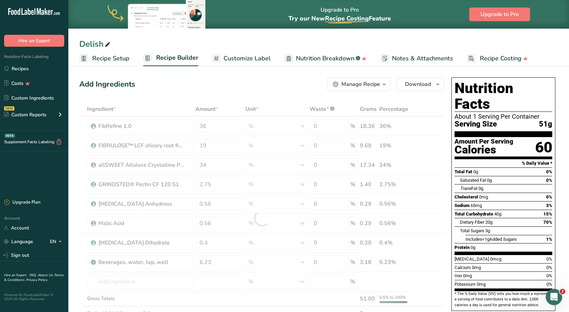
click at [227, 80] on div "Add Ingredients Manage Recipe Delete Recipe Duplicate Recipe Scale Recipe Save …" at bounding box center [261, 85] width 365 height 14
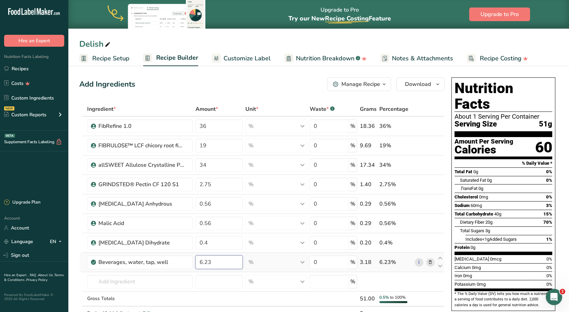
drag, startPoint x: 224, startPoint y: 263, endPoint x: 205, endPoint y: 264, distance: 18.8
click at [205, 264] on input "6.23" at bounding box center [218, 263] width 47 height 14
type input "6.73"
click at [213, 90] on div "Add Ingredients Manage Recipe Delete Recipe Duplicate Recipe Scale Recipe Save …" at bounding box center [261, 85] width 365 height 14
drag, startPoint x: 208, startPoint y: 165, endPoint x: 204, endPoint y: 165, distance: 4.4
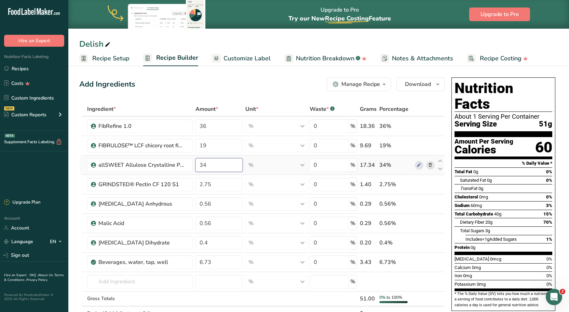
click at [204, 165] on input "34" at bounding box center [218, 165] width 47 height 14
type input "36"
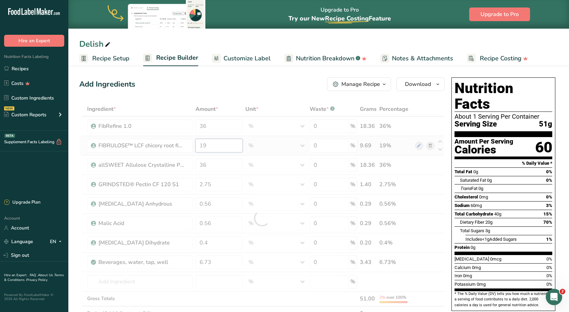
click at [213, 146] on div "Ingredient * Amount * Unit * Waste * .a-a{fill:#347362;}.b-a{fill:#fff;} Grams …" at bounding box center [261, 218] width 365 height 233
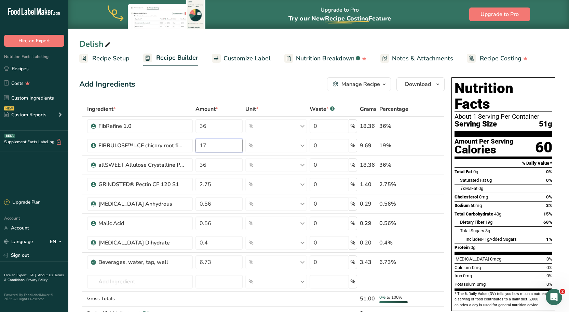
type input "17"
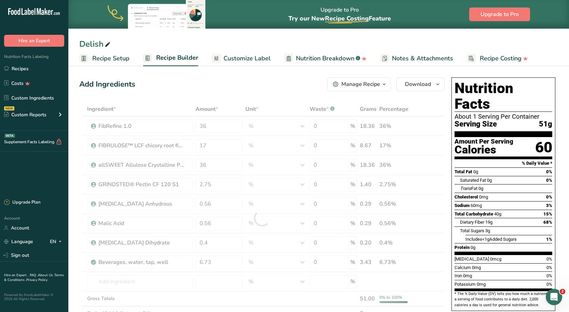
click at [231, 80] on div "Add Ingredients Manage Recipe Delete Recipe Duplicate Recipe Scale Recipe Save …" at bounding box center [261, 85] width 365 height 14
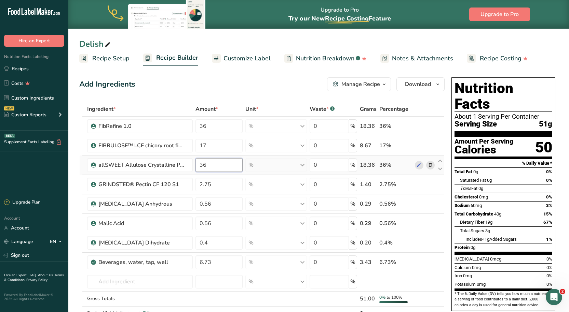
drag, startPoint x: 211, startPoint y: 167, endPoint x: 203, endPoint y: 165, distance: 8.4
click at [203, 166] on input "36" at bounding box center [218, 165] width 47 height 14
type input "34"
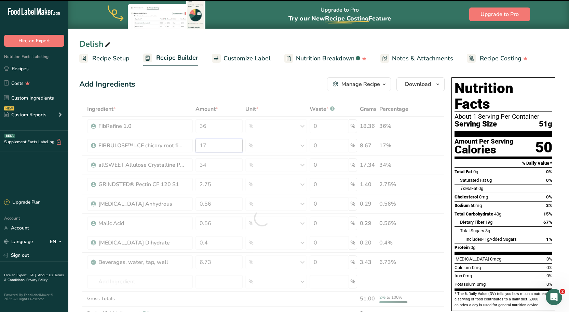
drag, startPoint x: 218, startPoint y: 144, endPoint x: 205, endPoint y: 147, distance: 13.9
click at [205, 147] on div "Ingredient * Amount * Unit * Waste * .a-a{fill:#347362;}.b-a{fill:#fff;} Grams …" at bounding box center [261, 218] width 365 height 233
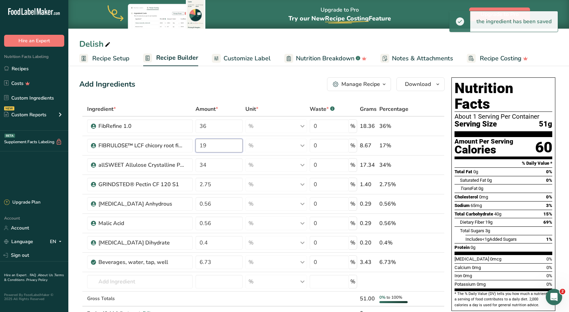
type input "19"
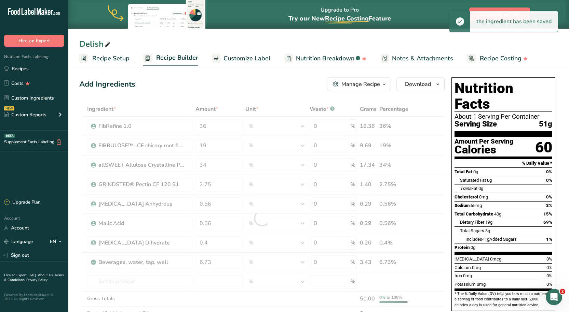
click at [218, 81] on div "Add Ingredients Manage Recipe Delete Recipe Duplicate Recipe Scale Recipe Save …" at bounding box center [261, 85] width 365 height 14
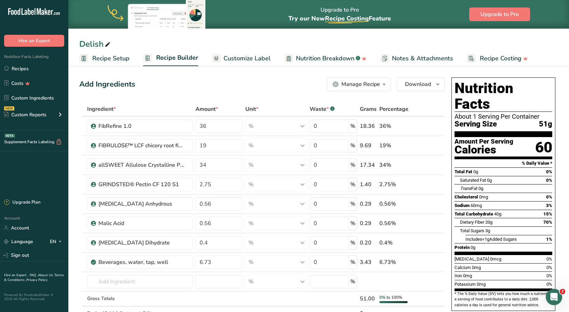
click at [248, 54] on span "Customize Label" at bounding box center [246, 58] width 47 height 9
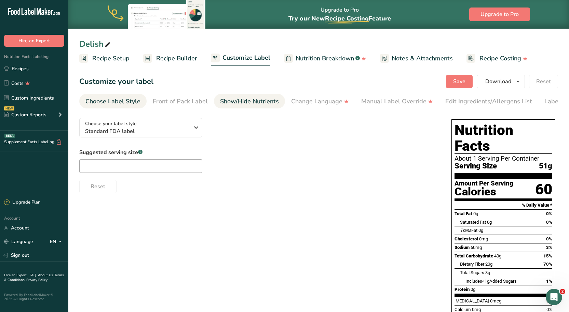
click at [237, 100] on div "Show/Hide Nutrients" at bounding box center [249, 101] width 59 height 9
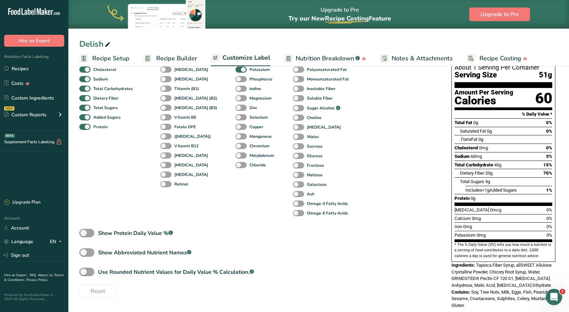
scroll to position [92, 0]
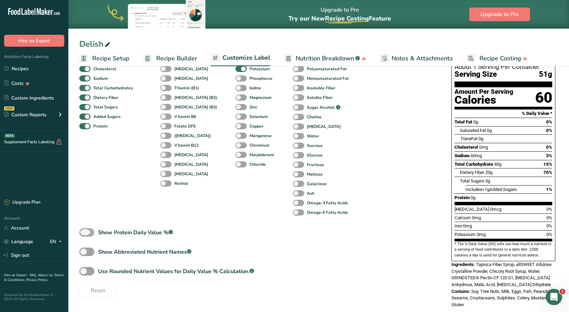
click at [89, 231] on span at bounding box center [86, 232] width 15 height 9
click at [84, 231] on input "Show Protein Daily Value % .a-a{fill:#347362;}.b-a{fill:#fff;}" at bounding box center [81, 233] width 4 height 4
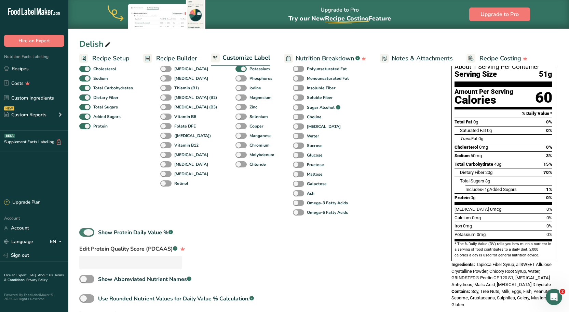
click at [92, 233] on span at bounding box center [86, 232] width 15 height 9
click at [84, 233] on input "Show Protein Daily Value % .a-a{fill:#347362;}.b-a{fill:#fff;}" at bounding box center [81, 233] width 4 height 4
checkbox input "false"
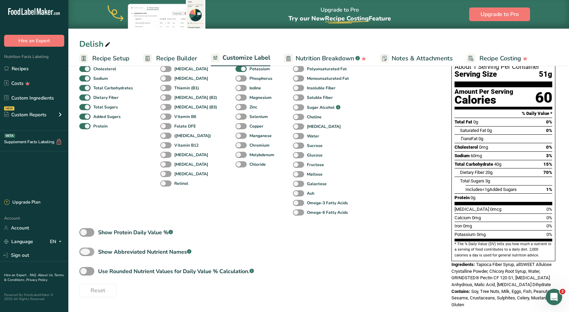
click at [91, 253] on span at bounding box center [86, 252] width 15 height 9
click at [84, 253] on input "Show Abbreviated Nutrient Names .a-a{fill:#347362;}.b-a{fill:#fff;}" at bounding box center [81, 252] width 4 height 4
checkbox input "true"
click at [89, 269] on span at bounding box center [86, 271] width 15 height 9
click at [84, 269] on input "Use Rounded Nutrient Values for Daily Value % Calculation. .a-a{fill:#347362;}.…" at bounding box center [81, 271] width 4 height 4
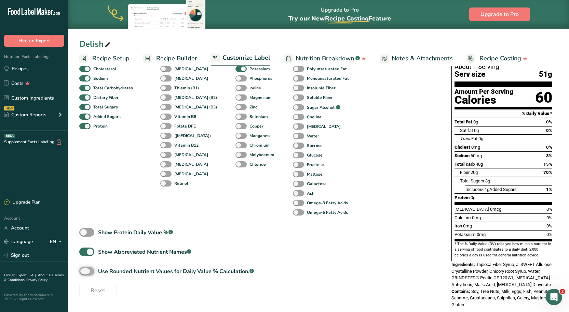
checkbox input "true"
click at [242, 206] on div "Minerals Fluoride Calcium Iron Potassium Phosphorus Iodine Magnesium Zinc Selen…" at bounding box center [255, 121] width 41 height 194
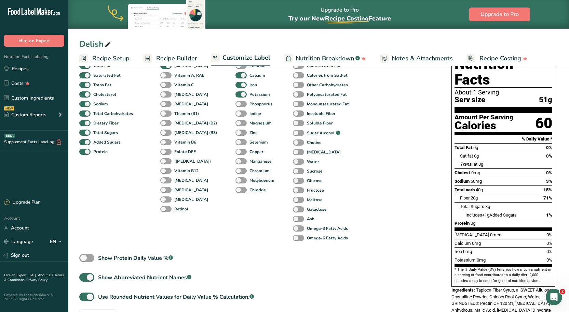
scroll to position [24, 0]
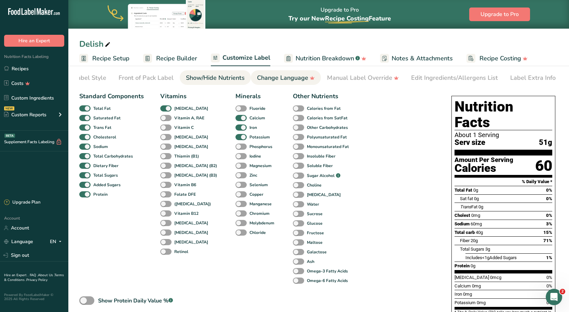
click at [275, 73] on link "Change Language" at bounding box center [286, 77] width 58 height 15
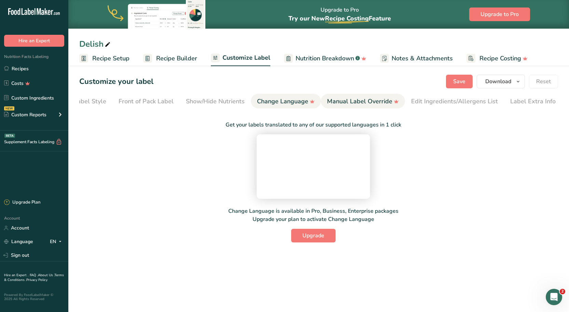
click at [335, 97] on div "Manual Label Override" at bounding box center [363, 101] width 72 height 9
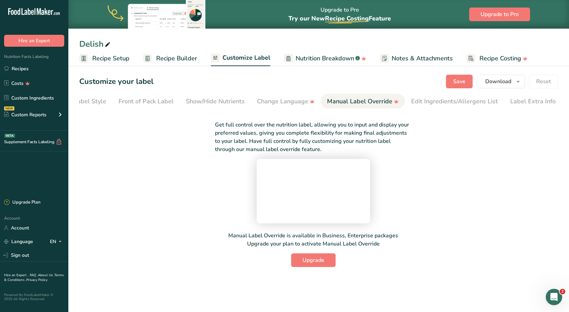
scroll to position [20, 0]
click at [421, 73] on section "Customize your label Save Download Choose what to show on your downloaded label…" at bounding box center [318, 171] width 500 height 214
click at [425, 97] on div "Edit Ingredients/Allergens List" at bounding box center [454, 101] width 87 height 9
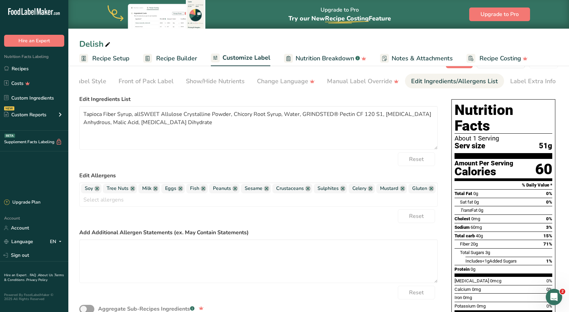
click at [489, 80] on div "Edit Ingredients/Allergens List" at bounding box center [454, 81] width 87 height 9
click at [530, 74] on link "Label Extra Info" at bounding box center [532, 81] width 45 height 15
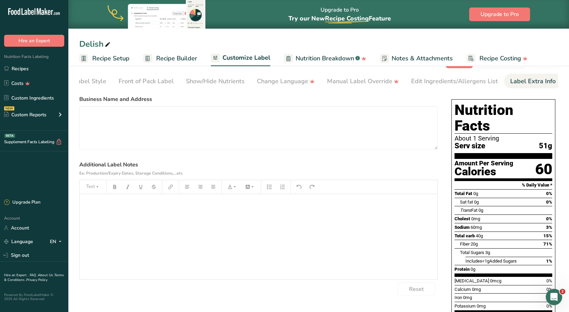
scroll to position [0, 0]
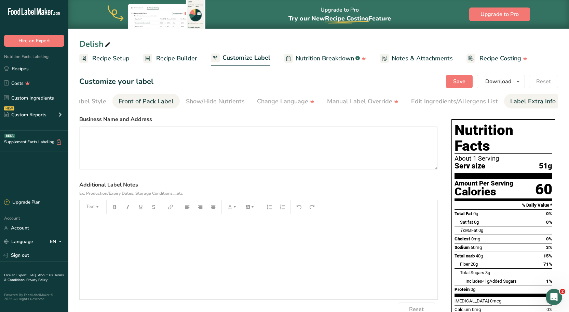
click at [137, 104] on div "Front of Pack Label" at bounding box center [146, 101] width 55 height 9
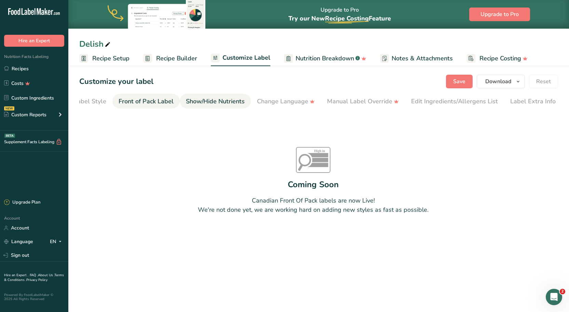
click at [218, 96] on link "Show/Hide Nutrients" at bounding box center [215, 101] width 59 height 15
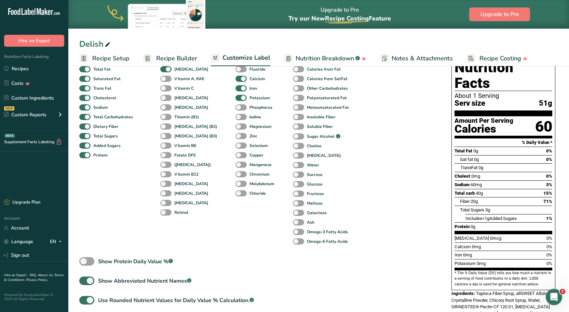
scroll to position [24, 0]
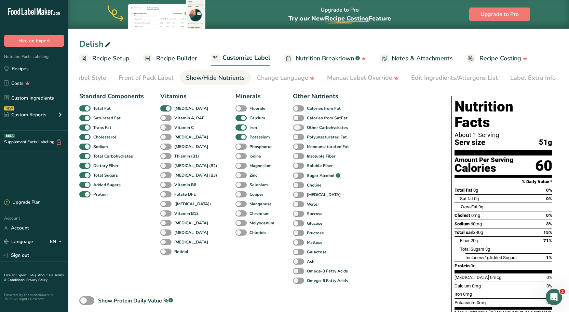
click at [293, 129] on span at bounding box center [298, 128] width 11 height 6
click at [293, 129] on input "Other Carbohydrates" at bounding box center [295, 127] width 4 height 4
click at [293, 129] on span at bounding box center [298, 128] width 11 height 6
click at [293, 129] on input "Other Carbohydrates" at bounding box center [295, 127] width 4 height 4
checkbox input "false"
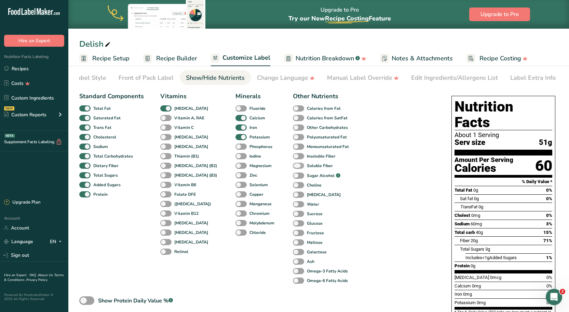
click at [293, 168] on span at bounding box center [298, 166] width 11 height 6
click at [293, 168] on input "Soluble Fiber" at bounding box center [295, 166] width 4 height 4
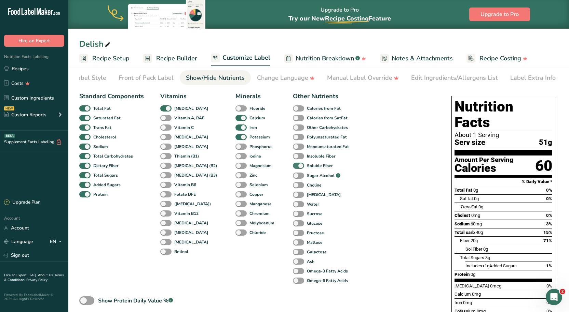
click at [293, 168] on span at bounding box center [298, 166] width 11 height 6
click at [293, 168] on input "Soluble Fiber" at bounding box center [295, 166] width 4 height 4
checkbox input "false"
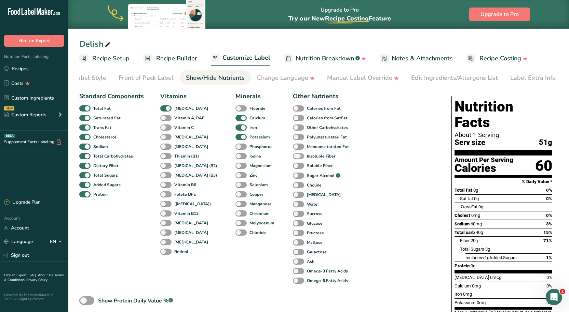
click at [293, 159] on span at bounding box center [298, 156] width 11 height 6
click at [293, 158] on input "Insoluble Fiber" at bounding box center [295, 156] width 4 height 4
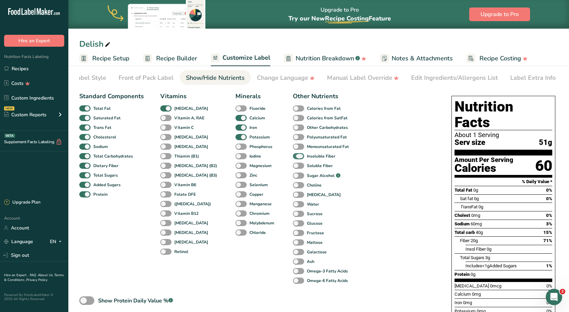
click at [293, 159] on span at bounding box center [298, 156] width 11 height 6
click at [293, 158] on input "Insoluble Fiber" at bounding box center [295, 156] width 4 height 4
checkbox input "false"
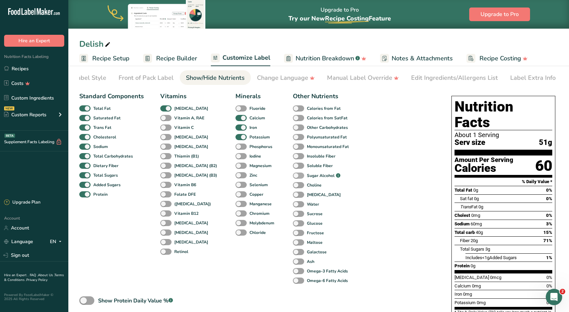
click at [293, 177] on span at bounding box center [298, 176] width 11 height 6
click at [293, 177] on input "Sugar Alcohol .a-a{fill:#347362;}.b-a{fill:#fff;}" at bounding box center [295, 176] width 4 height 4
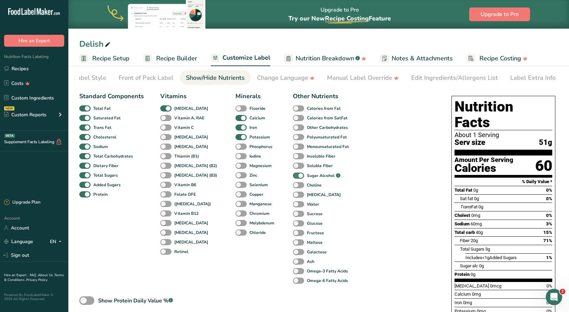
click at [293, 177] on span at bounding box center [298, 176] width 11 height 6
click at [293, 177] on input "Sugar Alcohol .a-a{fill:#347362;}.b-a{fill:#fff;}" at bounding box center [295, 176] width 4 height 4
checkbox input "false"
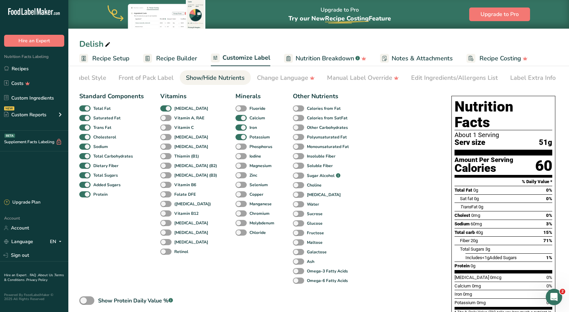
click at [293, 193] on div "Inulin" at bounding box center [300, 195] width 15 height 10
click at [293, 194] on span at bounding box center [298, 195] width 11 height 6
click at [293, 194] on input "Inulin" at bounding box center [295, 195] width 4 height 4
click at [293, 194] on span at bounding box center [298, 195] width 11 height 6
click at [293, 194] on input "Inulin" at bounding box center [295, 195] width 4 height 4
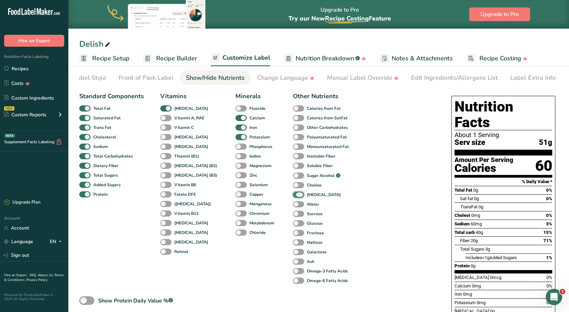
checkbox input "false"
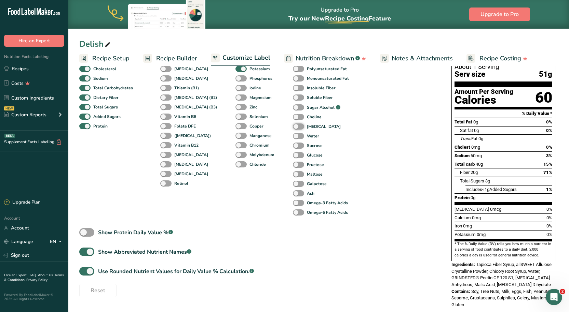
scroll to position [58, 0]
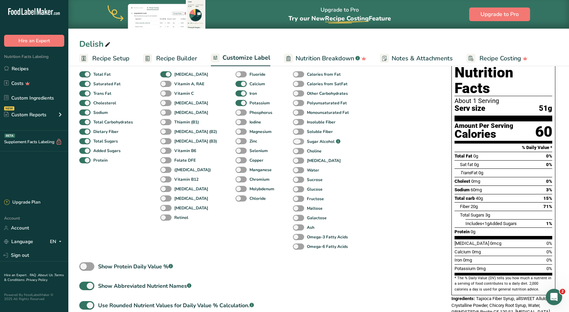
click at [293, 142] on span at bounding box center [298, 142] width 11 height 6
click at [293, 142] on input "Sugar Alcohol .a-a{fill:#347362;}.b-a{fill:#fff;}" at bounding box center [295, 142] width 4 height 4
checkbox input "true"
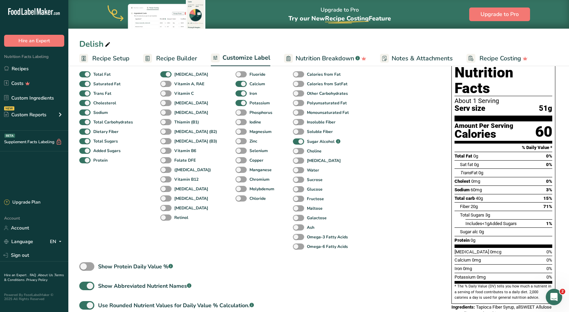
click at [331, 177] on div "Other Nutrients Calories from Fat Calories from SatFat Other Carbohydrates Poly…" at bounding box center [322, 155] width 58 height 194
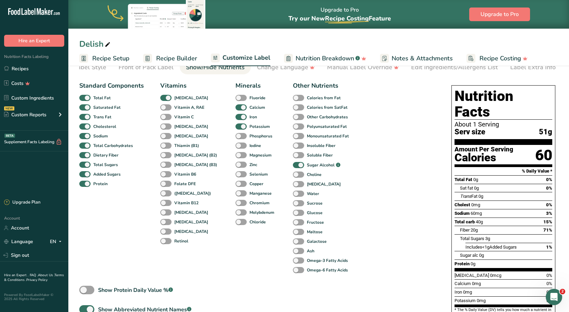
scroll to position [0, 0]
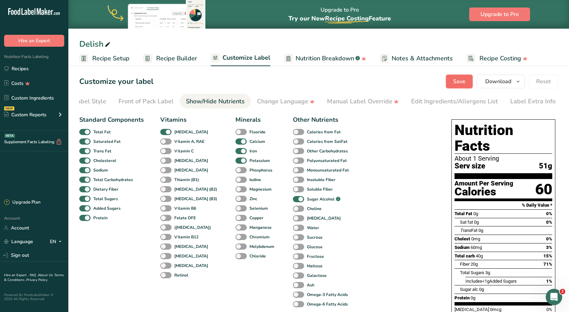
click at [465, 80] on span "Save" at bounding box center [459, 82] width 12 height 8
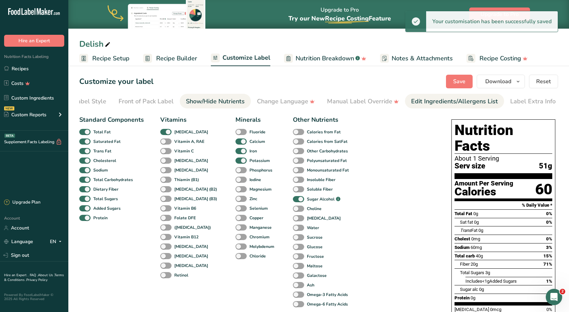
click at [419, 103] on div "Edit Ingredients/Allergens List" at bounding box center [454, 101] width 87 height 9
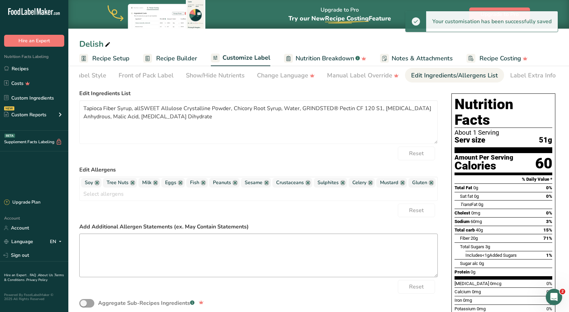
scroll to position [68, 0]
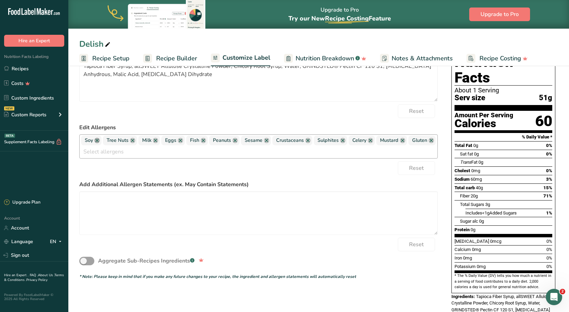
click at [97, 143] on link at bounding box center [96, 140] width 5 height 5
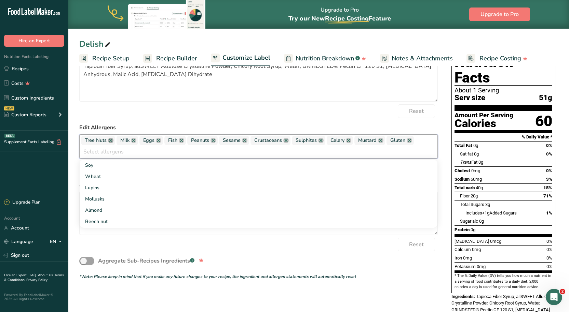
click at [108, 142] on link at bounding box center [110, 140] width 5 height 5
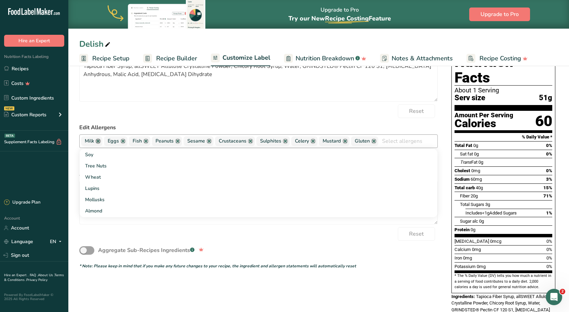
click at [97, 144] on link at bounding box center [97, 141] width 5 height 5
click at [98, 144] on link at bounding box center [99, 141] width 5 height 5
click at [99, 143] on link at bounding box center [97, 141] width 5 height 5
click at [99, 143] on span "Peanuts" at bounding box center [94, 142] width 18 height 8
click at [105, 143] on link at bounding box center [106, 141] width 5 height 5
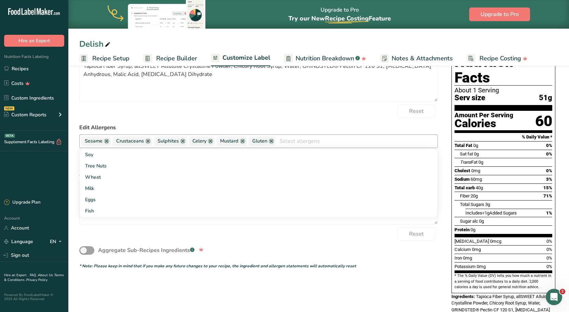
click at [102, 143] on span "Sesame" at bounding box center [94, 142] width 18 height 8
click at [105, 144] on link at bounding box center [106, 141] width 5 height 5
click at [116, 144] on link at bounding box center [116, 141] width 5 height 5
click at [110, 143] on link at bounding box center [109, 141] width 5 height 5
click at [106, 142] on span "Celery" at bounding box center [94, 142] width 26 height 10
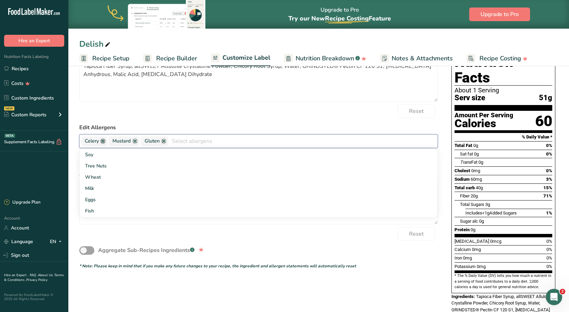
click at [105, 142] on link at bounding box center [102, 141] width 5 height 5
click at [105, 142] on link at bounding box center [107, 141] width 5 height 5
click at [105, 142] on link at bounding box center [103, 141] width 5 height 5
click at [198, 122] on form "Edit Ingredients List Tapioca Fiber Syrup, allSWEET Allulose Crystalline Powder…" at bounding box center [258, 158] width 358 height 222
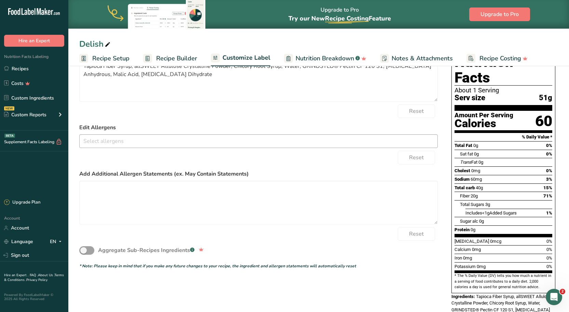
scroll to position [0, 0]
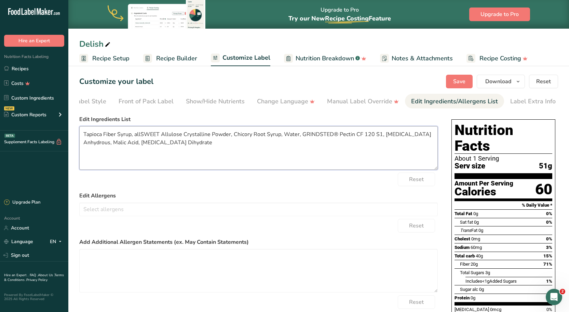
drag, startPoint x: 216, startPoint y: 142, endPoint x: 36, endPoint y: 142, distance: 180.3
click at [36, 142] on div ".a-20{fill:#fff;} Hire an Expert Nutrition Facts Labeling Recipes Costs Custom …" at bounding box center [284, 213] width 569 height 427
click at [235, 142] on textarea "Tapioca Fiber Syrup, allSWEET Allulose Crystalline Powder, Chicory Root Syrup, …" at bounding box center [258, 148] width 358 height 44
drag, startPoint x: 227, startPoint y: 143, endPoint x: 82, endPoint y: 131, distance: 145.2
click at [82, 131] on textarea "Tapioca Fiber Syrup, allSWEET Allulose Crystalline Powder, Chicory Root Syrup, …" at bounding box center [258, 148] width 358 height 44
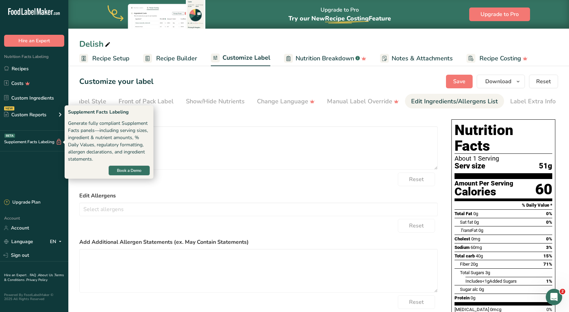
click at [112, 132] on div "Generate fully compliant Supplement Facts panels—including serving sizes, ingre…" at bounding box center [109, 141] width 82 height 43
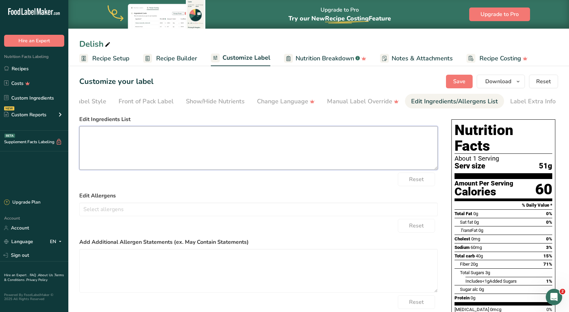
click at [176, 137] on textarea at bounding box center [258, 148] width 358 height 44
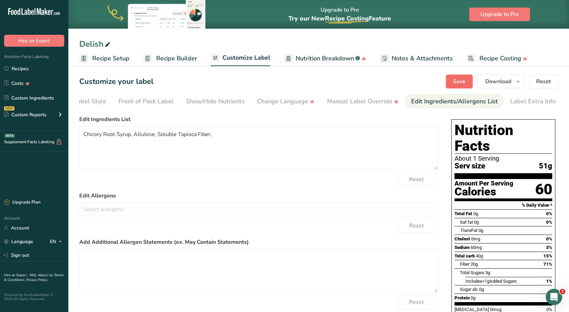
click at [463, 80] on span "Save" at bounding box center [459, 82] width 12 height 8
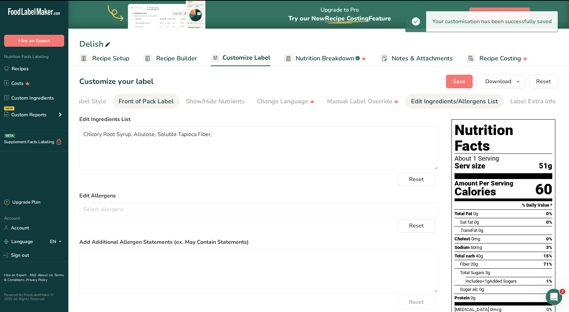
type textarea "Chicory Root Syrup, Allulose, Soluble Tapioca Fiber,"
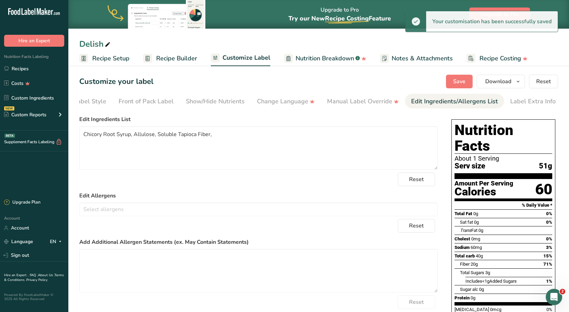
click at [174, 61] on span "Recipe Builder" at bounding box center [176, 58] width 41 height 9
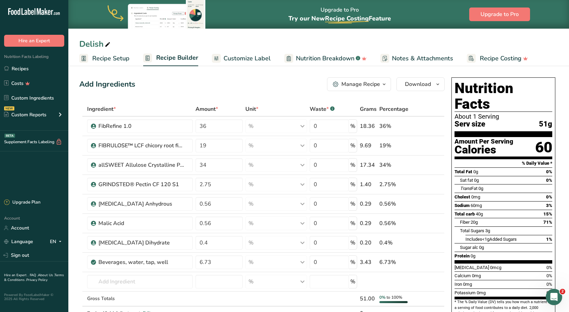
click at [262, 55] on span "Customize Label" at bounding box center [246, 58] width 47 height 9
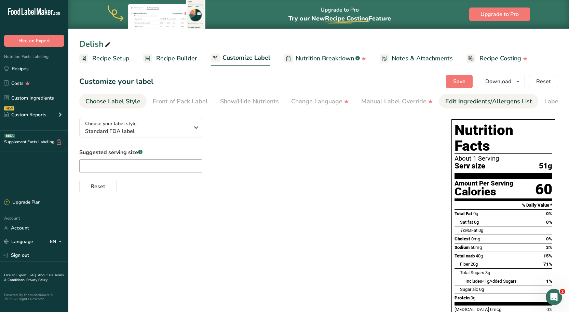
click at [522, 101] on div "Edit Ingredients/Allergens List" at bounding box center [488, 101] width 87 height 9
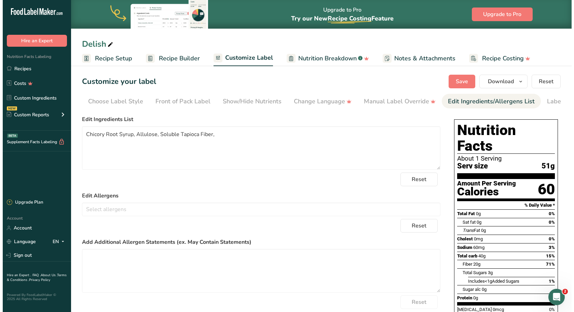
scroll to position [0, 34]
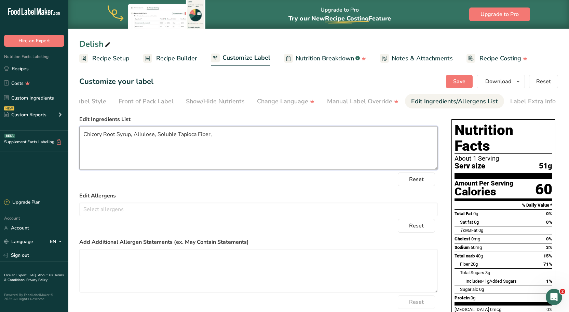
click at [211, 142] on textarea "Chicory Root Syrup, Allulose, Soluble Tapioca Fiber," at bounding box center [258, 148] width 358 height 44
click at [216, 140] on textarea "Chicory Root Syrup, Allulose, Soluble Tapioca Fiber," at bounding box center [258, 148] width 358 height 44
drag, startPoint x: 225, startPoint y: 131, endPoint x: 66, endPoint y: 132, distance: 159.5
click at [66, 132] on div ".a-20{fill:#fff;} Hire an Expert Nutrition Facts Labeling Recipes Costs Custom …" at bounding box center [284, 196] width 569 height 393
type textarea "R"
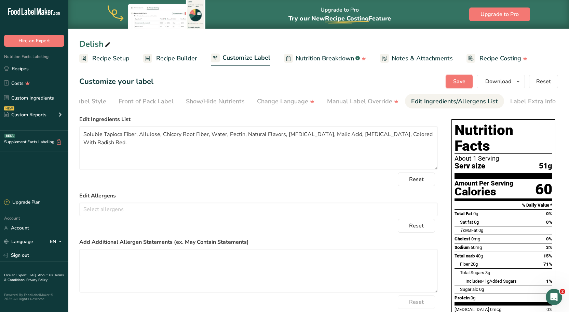
drag, startPoint x: 460, startPoint y: 82, endPoint x: 461, endPoint y: 107, distance: 25.0
click at [460, 82] on span "Save" at bounding box center [459, 82] width 12 height 8
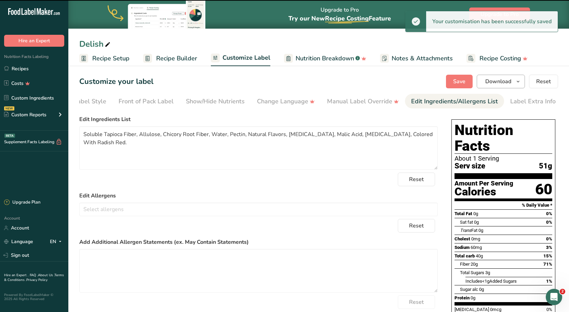
type textarea "Soluble Tapioca Fiber, Allulose, Chicory Root Fiber, Water, Pectin, Natural Fla…"
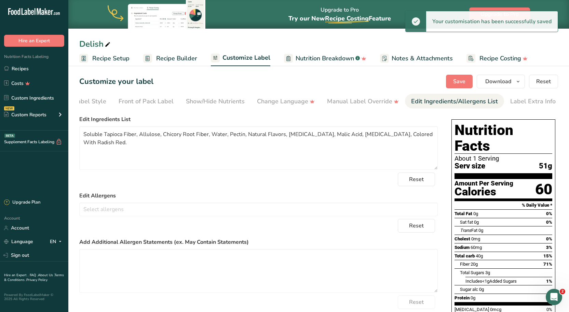
click at [110, 44] on icon at bounding box center [108, 45] width 6 height 10
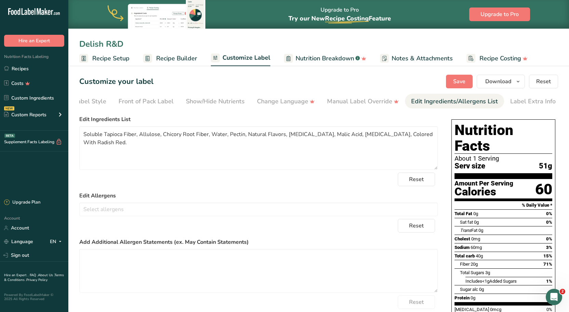
type input "Delish R&D"
click at [208, 75] on div "Customize your label Save Download Choose what to show on your downloaded label…" at bounding box center [318, 82] width 478 height 14
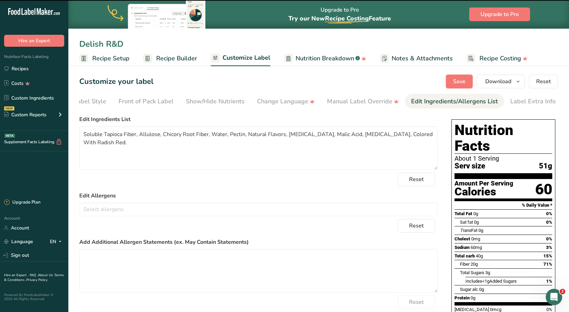
click at [450, 77] on button "Save" at bounding box center [459, 82] width 27 height 14
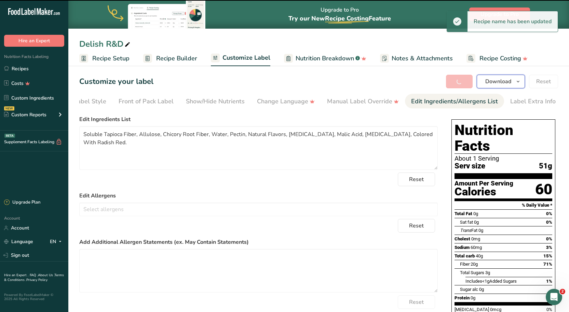
click at [496, 83] on span "Download" at bounding box center [498, 82] width 26 height 8
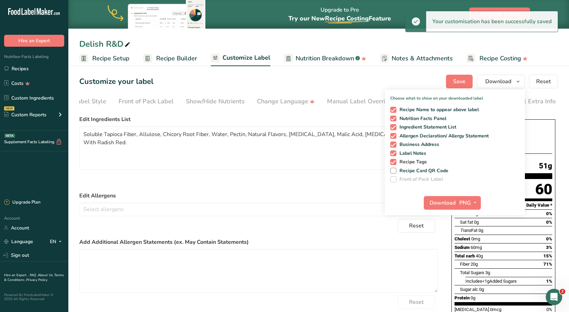
click at [393, 161] on span at bounding box center [393, 162] width 6 height 6
click at [393, 161] on input "Recipe Tags" at bounding box center [392, 162] width 4 height 4
checkbox input "false"
click at [393, 152] on span at bounding box center [393, 154] width 6 height 6
click at [393, 152] on input "Label Notes" at bounding box center [392, 153] width 4 height 4
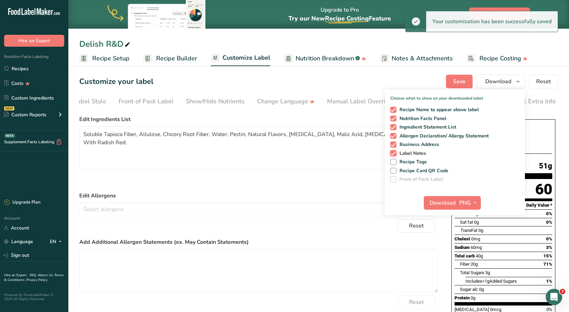
checkbox input "false"
click at [392, 145] on span at bounding box center [393, 145] width 6 height 6
click at [392, 145] on input "Business Address" at bounding box center [392, 144] width 4 height 4
checkbox input "false"
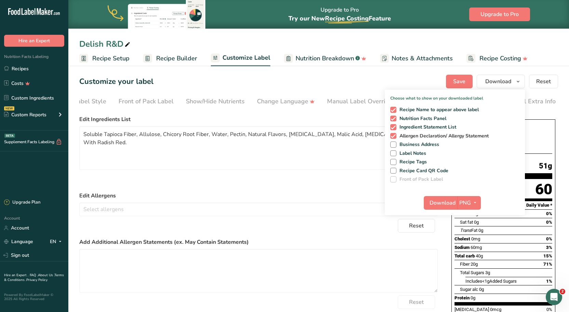
click at [394, 136] on span at bounding box center [393, 136] width 6 height 6
click at [394, 136] on input "Allergen Declaration/ Allergy Statement" at bounding box center [392, 136] width 4 height 4
checkbox input "false"
click at [467, 202] on span "PNG" at bounding box center [465, 203] width 12 height 8
click at [469, 249] on link "PDF" at bounding box center [470, 250] width 22 height 11
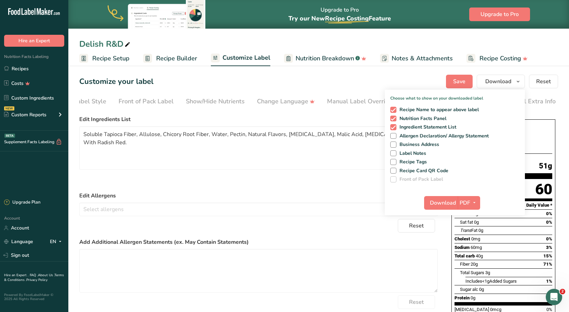
drag, startPoint x: 469, startPoint y: 250, endPoint x: 467, endPoint y: 260, distance: 9.4
click at [469, 250] on link "PDF" at bounding box center [469, 250] width 22 height 11
click at [440, 202] on span "Download" at bounding box center [443, 203] width 26 height 8
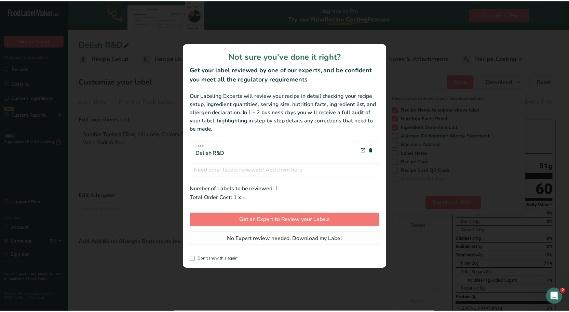
scroll to position [0, 29]
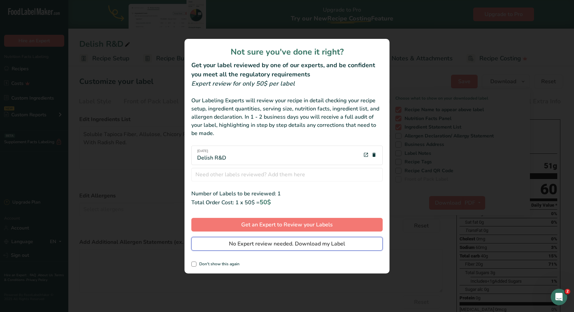
click at [267, 243] on span "No Expert review needed. Download my Label" at bounding box center [287, 244] width 116 height 8
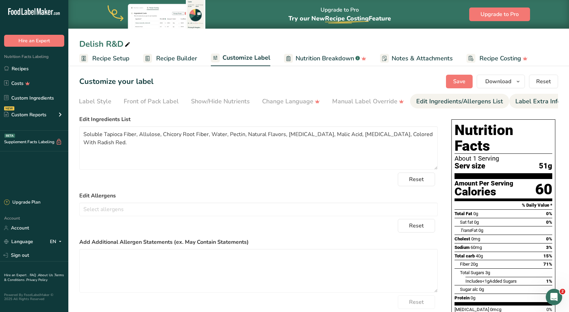
drag, startPoint x: 523, startPoint y: 101, endPoint x: 526, endPoint y: 101, distance: 3.8
click at [523, 101] on div "Label Extra Info" at bounding box center [537, 101] width 45 height 9
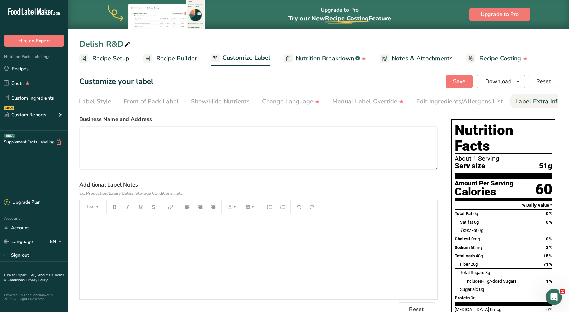
scroll to position [0, 34]
click at [476, 102] on div "Edit Ingredients/Allergens List" at bounding box center [454, 101] width 87 height 9
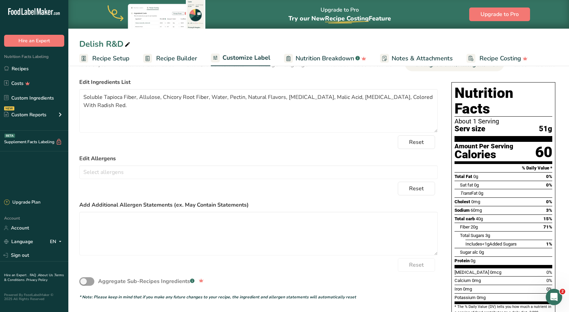
scroll to position [80, 0]
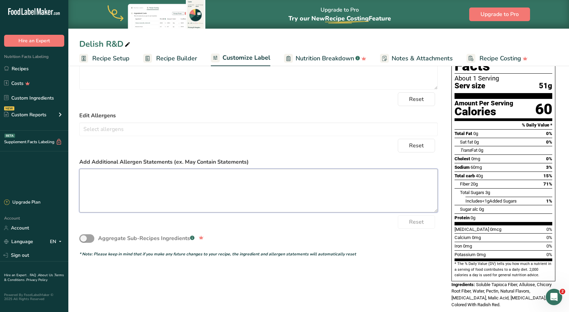
click at [146, 178] on textarea at bounding box center [258, 191] width 358 height 44
type textarea "Net Carbs = 5"
click at [341, 234] on div "Aggregate Sub-Recipes Ingredients .a-a{fill:#347362;}.b-a{fill:#fff;}" at bounding box center [258, 238] width 358 height 19
click at [84, 237] on span at bounding box center [86, 239] width 15 height 9
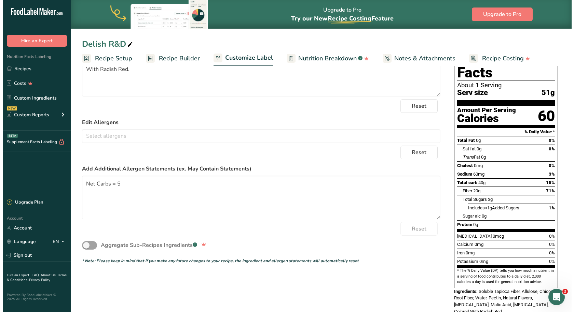
scroll to position [0, 0]
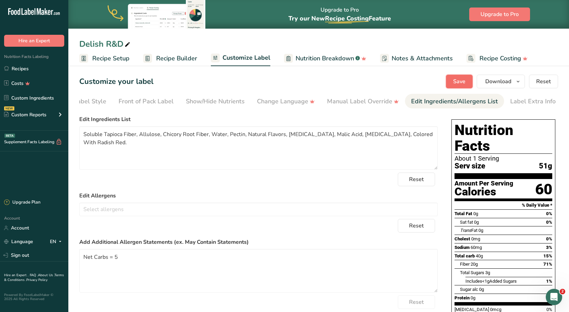
click at [467, 87] on button "Save" at bounding box center [459, 82] width 27 height 14
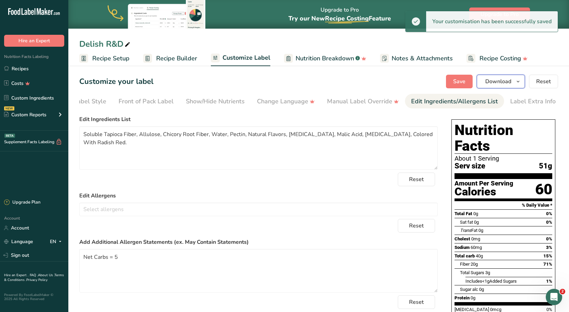
click at [498, 82] on span "Download" at bounding box center [498, 82] width 26 height 8
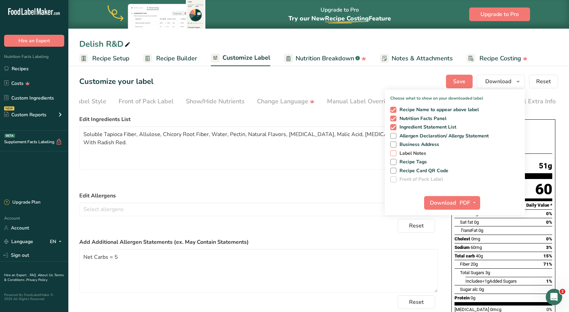
click at [394, 154] on span at bounding box center [393, 154] width 6 height 6
click at [394, 154] on input "Label Notes" at bounding box center [392, 153] width 4 height 4
checkbox input "true"
click at [440, 202] on span "Download" at bounding box center [443, 203] width 26 height 8
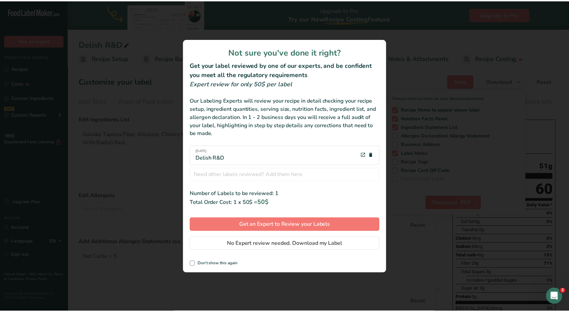
scroll to position [0, 29]
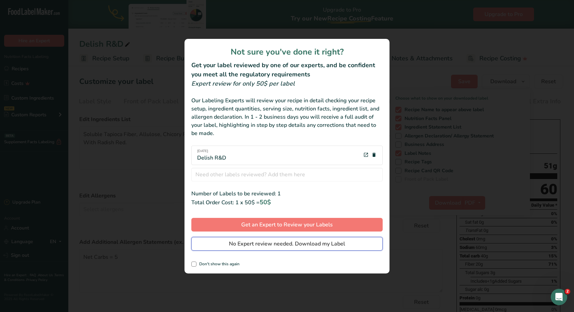
click at [315, 244] on span "No Expert review needed. Download my Label" at bounding box center [287, 244] width 116 height 8
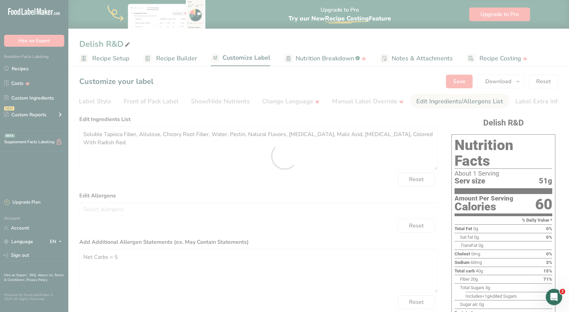
scroll to position [0, 0]
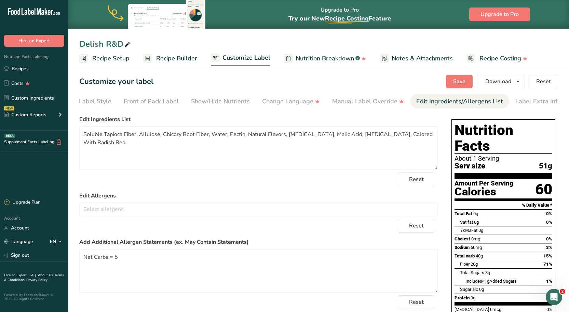
click at [167, 62] on span "Recipe Builder" at bounding box center [176, 58] width 41 height 9
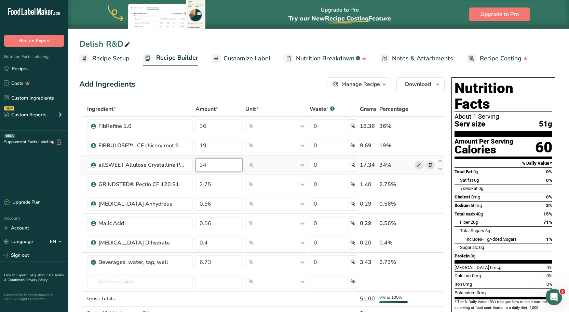
drag, startPoint x: 215, startPoint y: 169, endPoint x: 198, endPoint y: 168, distance: 17.4
click at [198, 168] on input "34" at bounding box center [218, 165] width 47 height 14
type input "44"
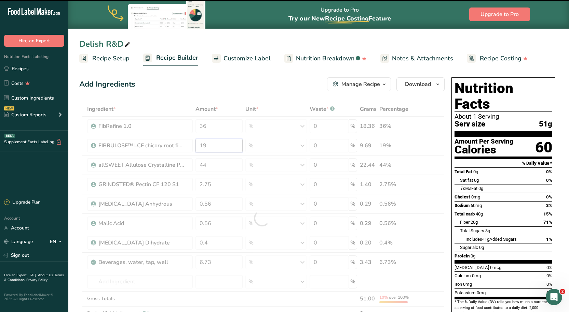
drag, startPoint x: 213, startPoint y: 149, endPoint x: 207, endPoint y: 149, distance: 6.2
click at [207, 149] on div "Ingredient * Amount * Unit * Waste * .a-a{fill:#347362;}.b-a{fill:#fff;} Grams …" at bounding box center [261, 218] width 365 height 233
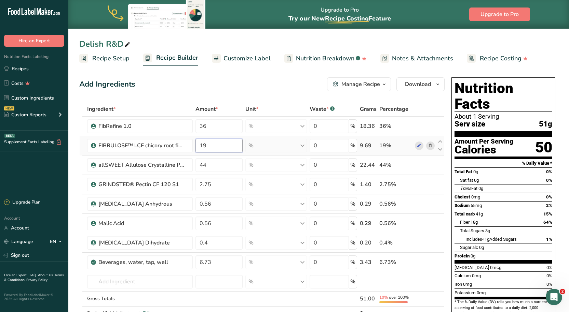
drag, startPoint x: 210, startPoint y: 145, endPoint x: 203, endPoint y: 146, distance: 7.5
click at [203, 146] on input "19" at bounding box center [218, 146] width 47 height 14
type input "14"
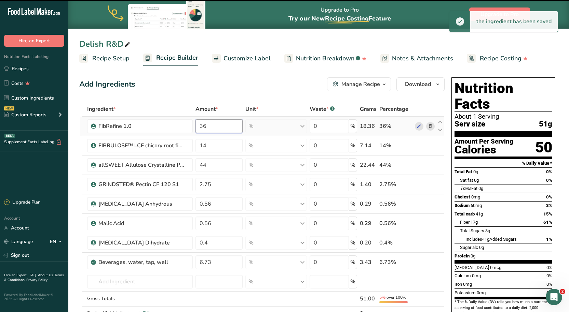
drag, startPoint x: 210, startPoint y: 127, endPoint x: 202, endPoint y: 127, distance: 7.5
click at [202, 127] on input "36" at bounding box center [218, 127] width 47 height 14
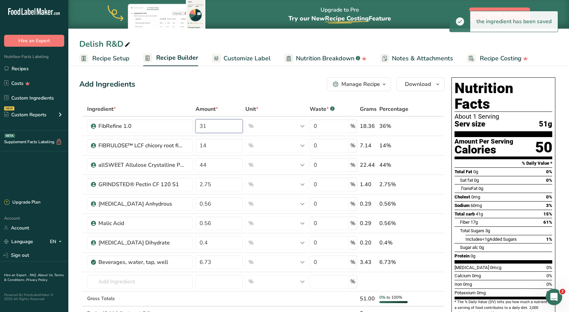
type input "31"
click at [219, 91] on div "Add Ingredients Manage Recipe Delete Recipe Duplicate Recipe Scale Recipe Save …" at bounding box center [261, 85] width 365 height 14
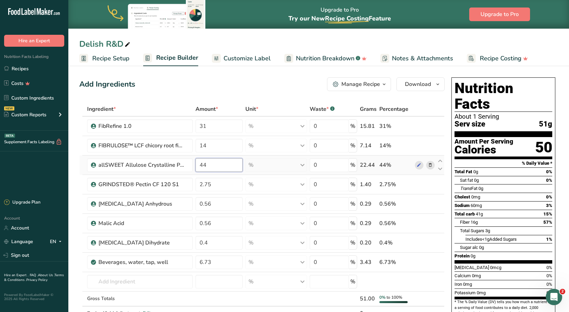
drag, startPoint x: 219, startPoint y: 168, endPoint x: 205, endPoint y: 168, distance: 14.0
click at [205, 168] on input "44" at bounding box center [218, 165] width 47 height 14
click at [223, 98] on div "Add Ingredients Manage Recipe Delete Recipe Duplicate Recipe Scale Recipe Save …" at bounding box center [263, 317] width 369 height 484
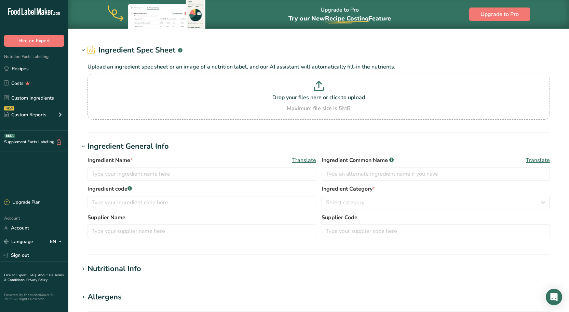
type input "FIBRULOSE™ LCF chicory root fiber"
type input "Chicory Root Syrup"
type input "COSUCRA Groupe Warcoing S.A."
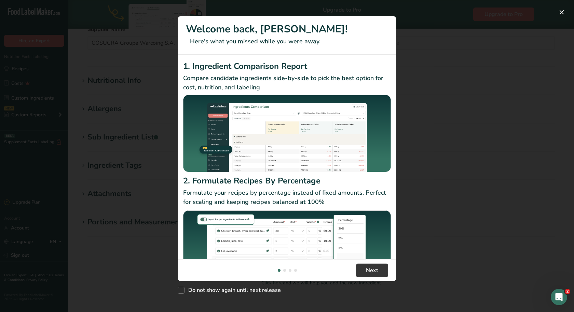
click at [177, 293] on div "New Features" at bounding box center [287, 156] width 574 height 312
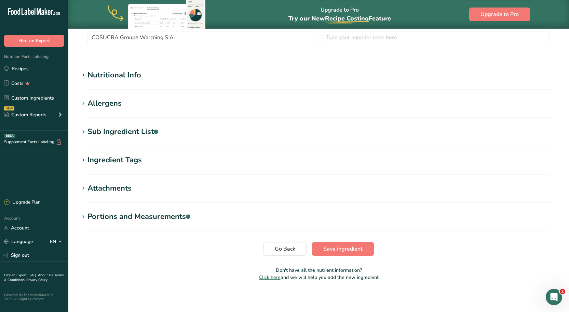
scroll to position [178, 0]
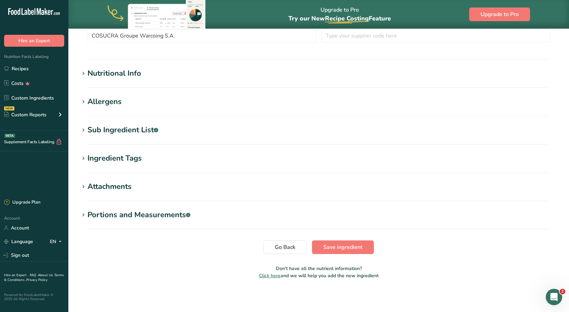
click at [143, 80] on section "Nutritional Info Serving Size .a-a{fill:#347362;}.b-a{fill:#fff;} Add ingredien…" at bounding box center [318, 78] width 478 height 20
click at [140, 72] on div "Nutritional Info" at bounding box center [114, 73] width 54 height 11
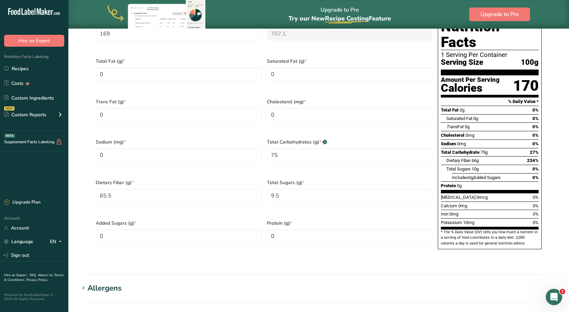
scroll to position [315, 0]
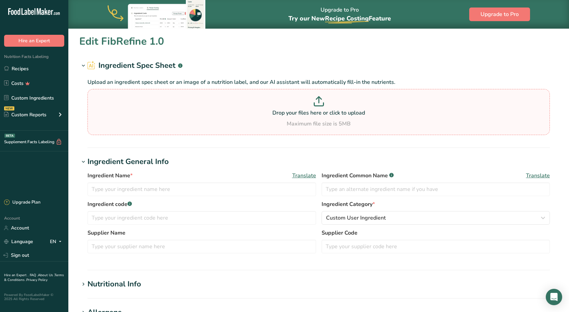
type input "FibRefine 1.0"
type input "Tapioca Fiber Syrup"
type input "Icon Foods"
type input "100"
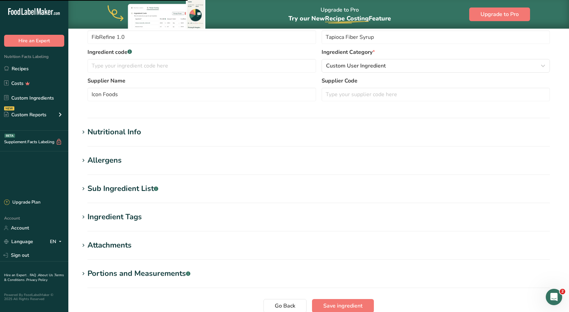
scroll to position [171, 0]
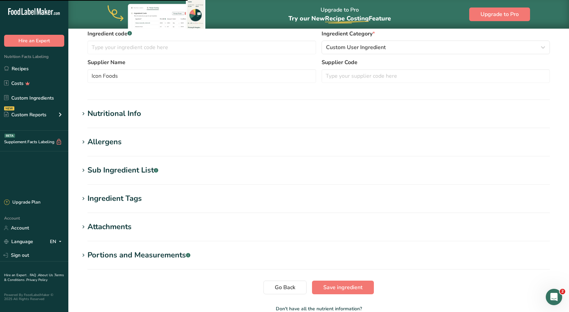
click at [129, 108] on div "Nutritional Info" at bounding box center [114, 113] width 54 height 11
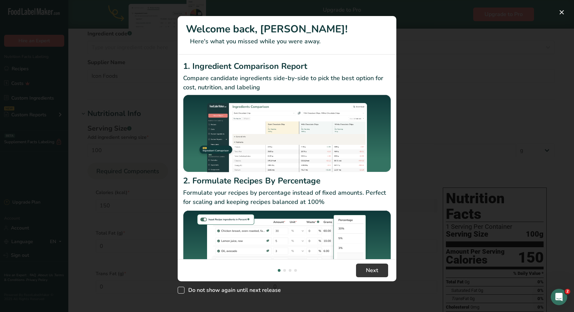
click at [181, 291] on span "New Features" at bounding box center [181, 290] width 7 height 7
click at [181, 291] on input "Do not show again until next release" at bounding box center [180, 291] width 4 height 4
checkbox input "true"
click at [562, 14] on button "New Features" at bounding box center [561, 12] width 11 height 11
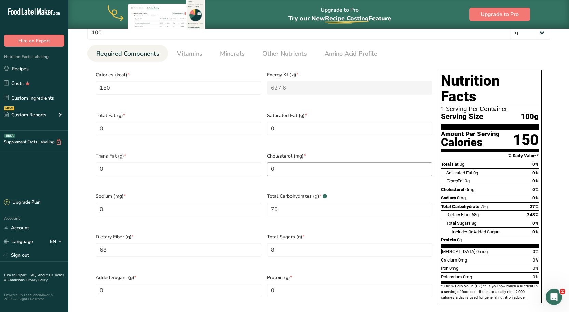
scroll to position [307, 0]
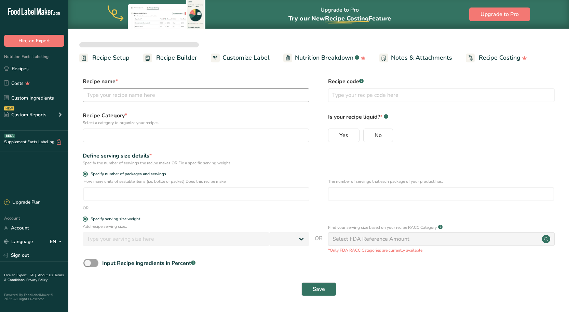
select select "0"
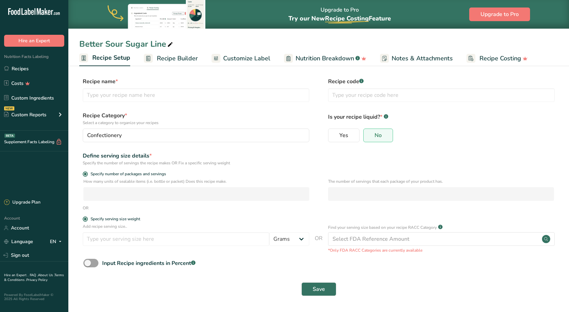
type input "Better Sour Sugar Line"
radio input "true"
radio input "false"
radio input "true"
type input "51"
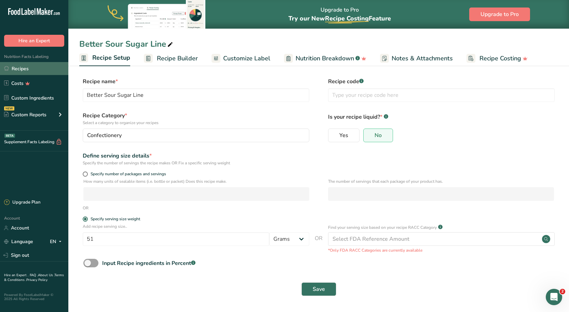
click at [28, 68] on link "Recipes" at bounding box center [34, 68] width 68 height 13
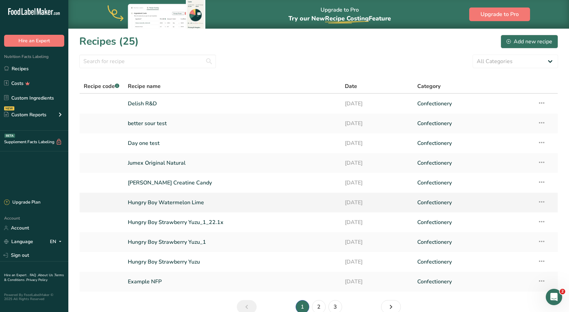
scroll to position [34, 0]
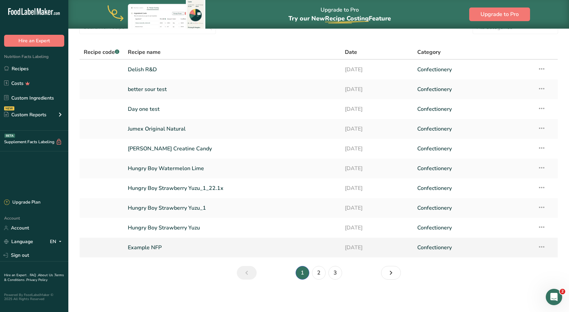
click at [203, 250] on link "Example NFP" at bounding box center [232, 248] width 209 height 14
